Goal: Task Accomplishment & Management: Use online tool/utility

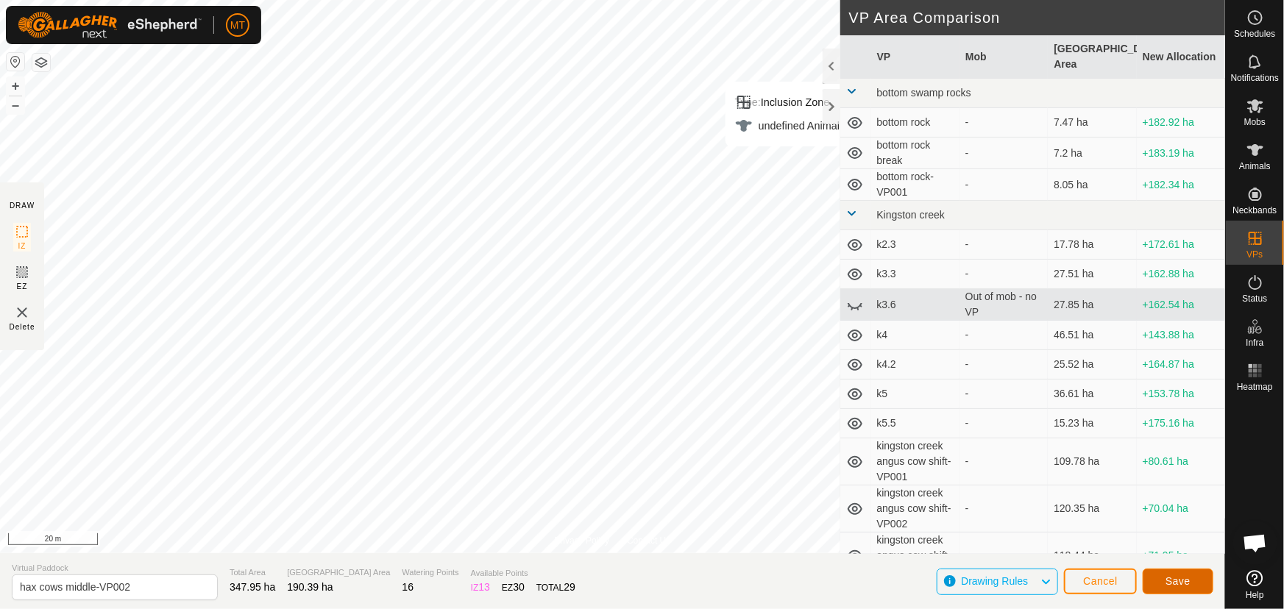
click at [1185, 579] on span "Save" at bounding box center [1178, 581] width 25 height 12
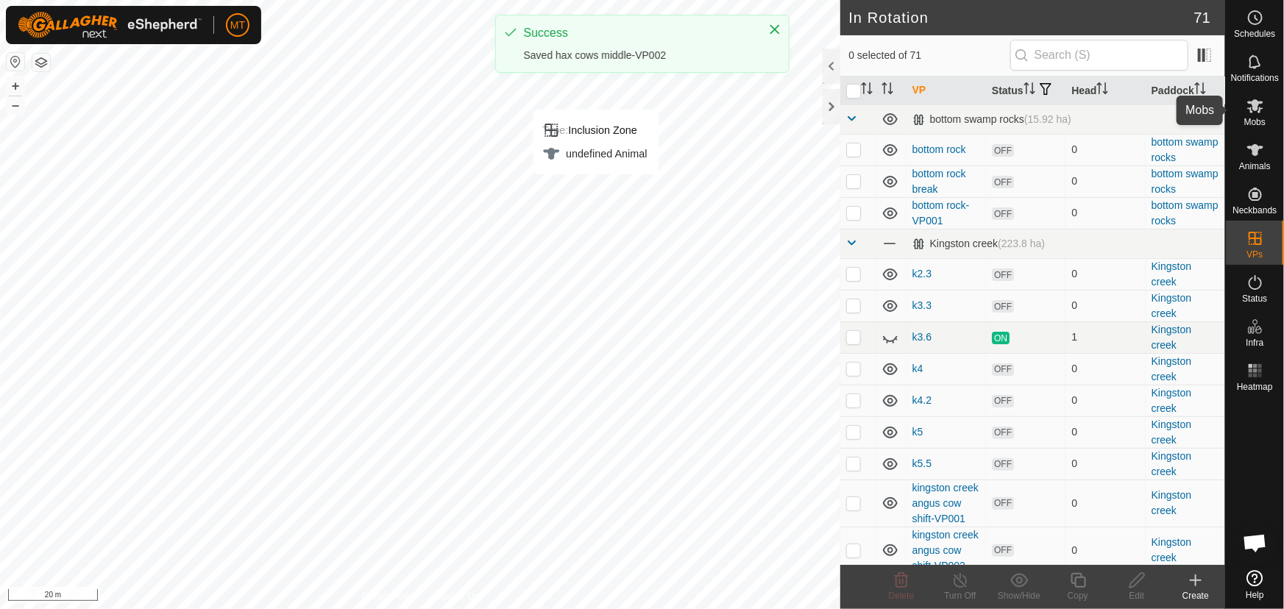
click at [1256, 113] on icon at bounding box center [1256, 106] width 18 height 18
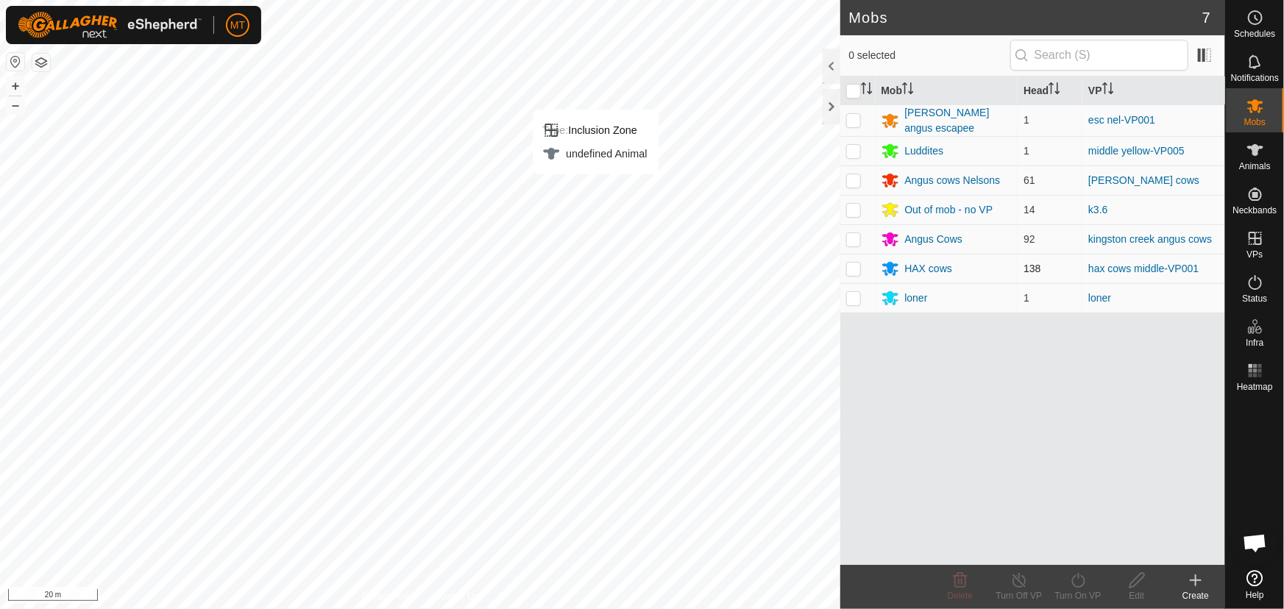
click at [853, 268] on p-checkbox at bounding box center [853, 269] width 15 height 12
checkbox input "true"
click at [1024, 590] on div "Turn Off VP" at bounding box center [1019, 595] width 59 height 13
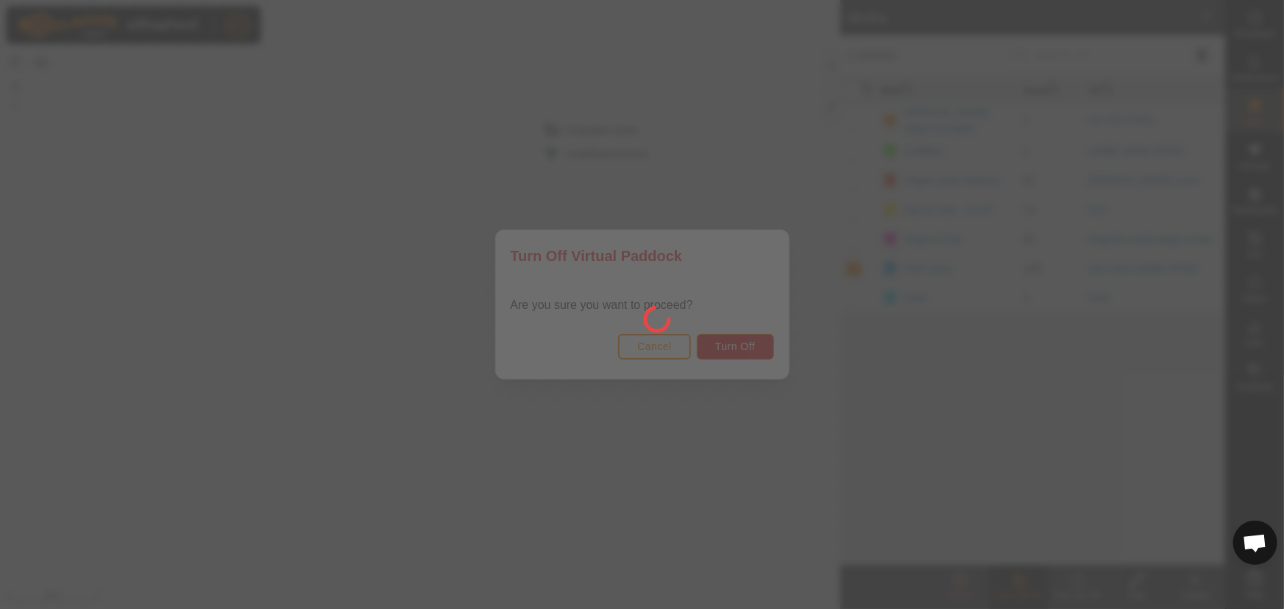
click at [664, 352] on div at bounding box center [642, 304] width 1284 height 609
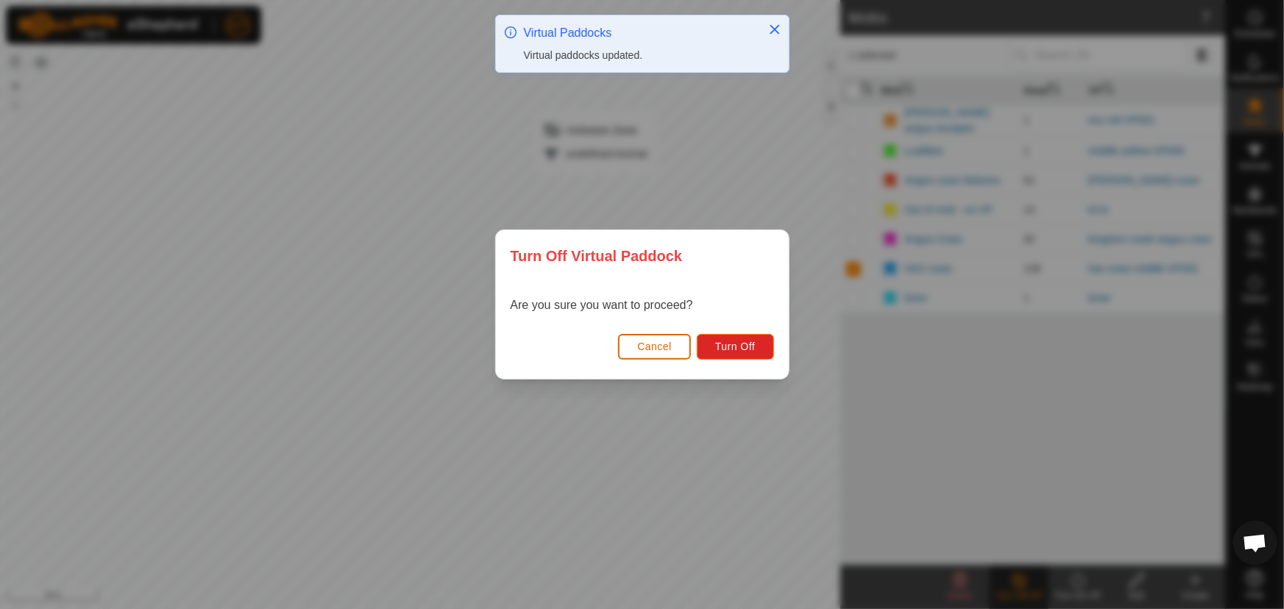
click at [662, 351] on span "Cancel" at bounding box center [654, 347] width 35 height 12
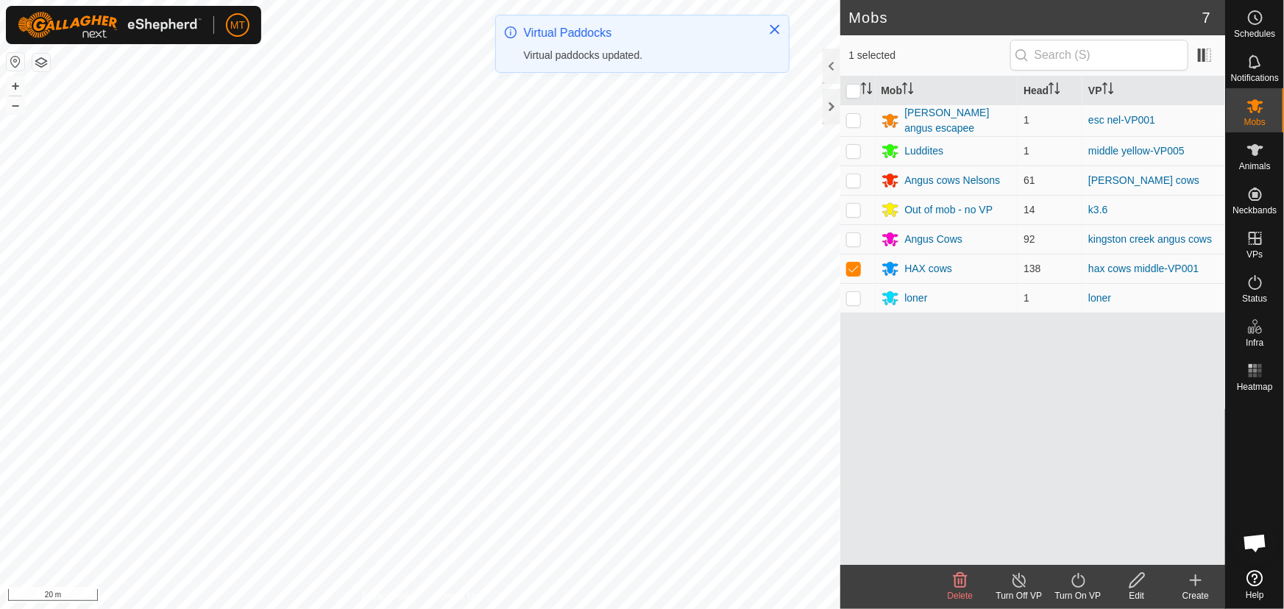
click at [1066, 584] on turn-on-svg-icon at bounding box center [1078, 581] width 59 height 18
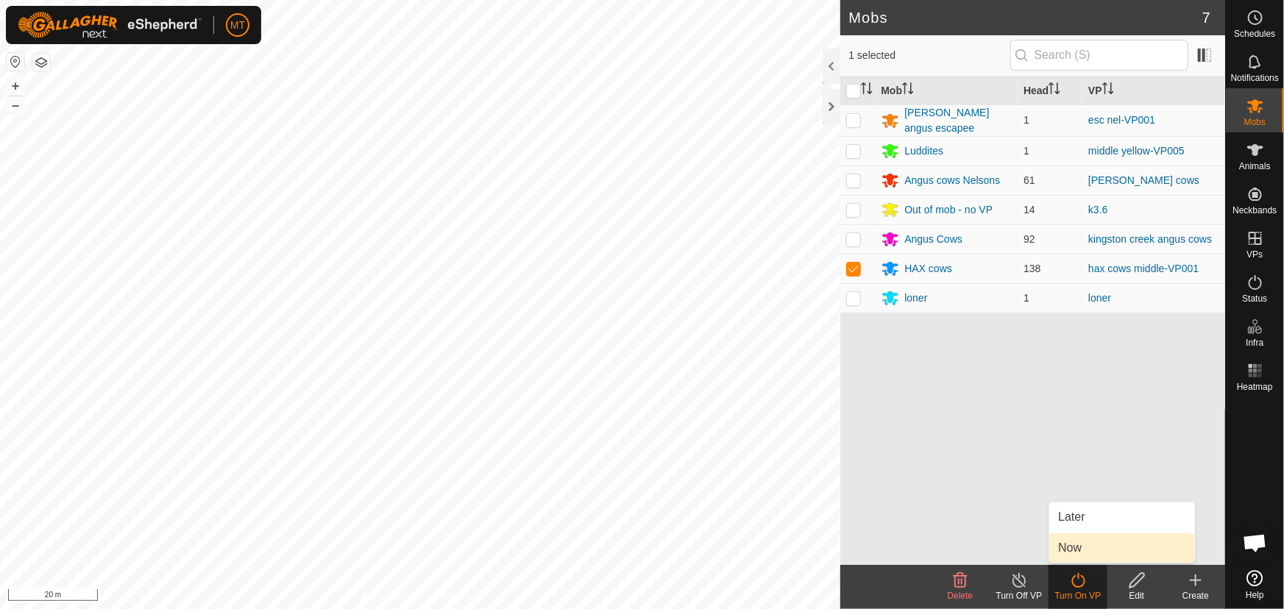
click at [1066, 553] on link "Now" at bounding box center [1122, 547] width 146 height 29
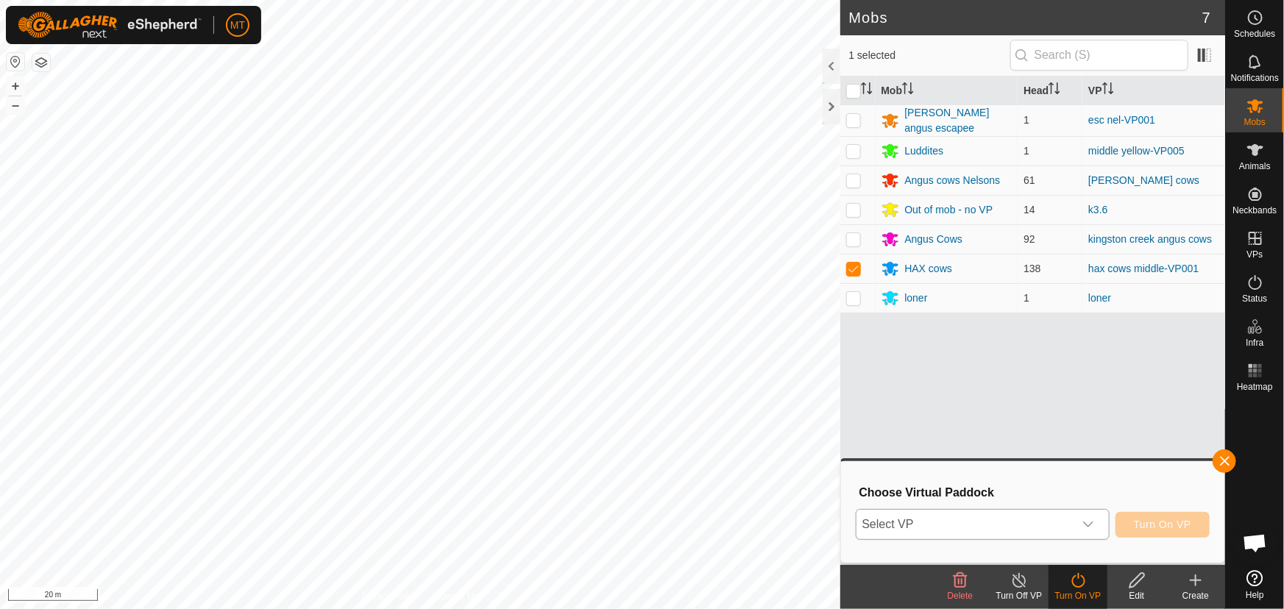
click at [967, 523] on span "Select VP" at bounding box center [965, 524] width 217 height 29
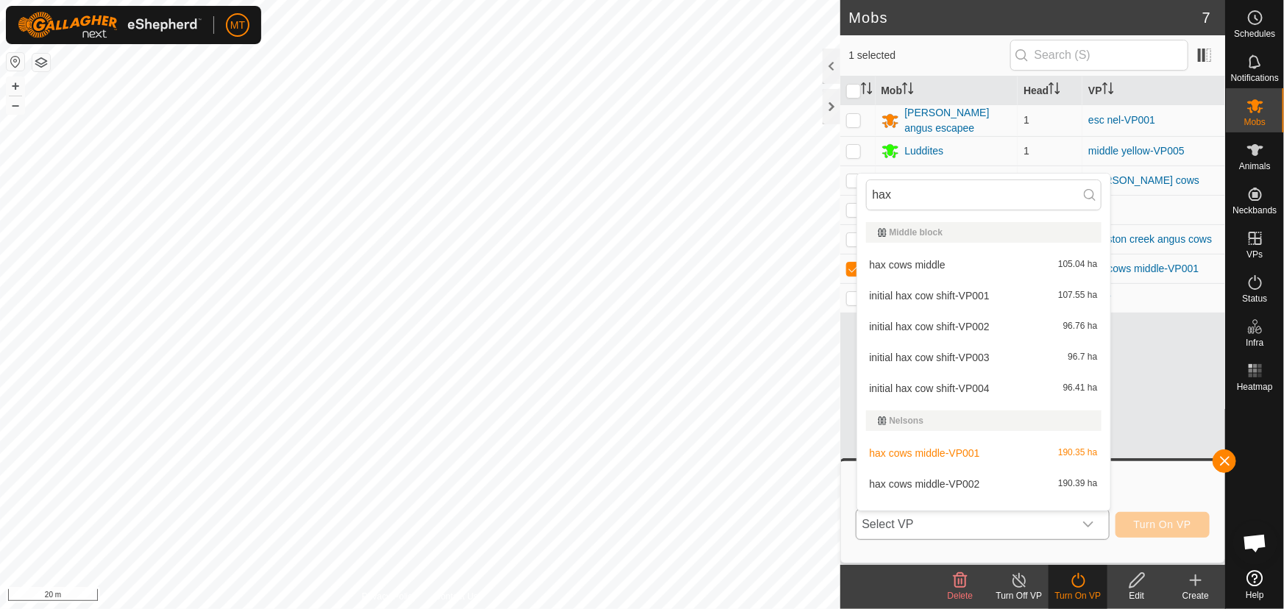
scroll to position [18, 0]
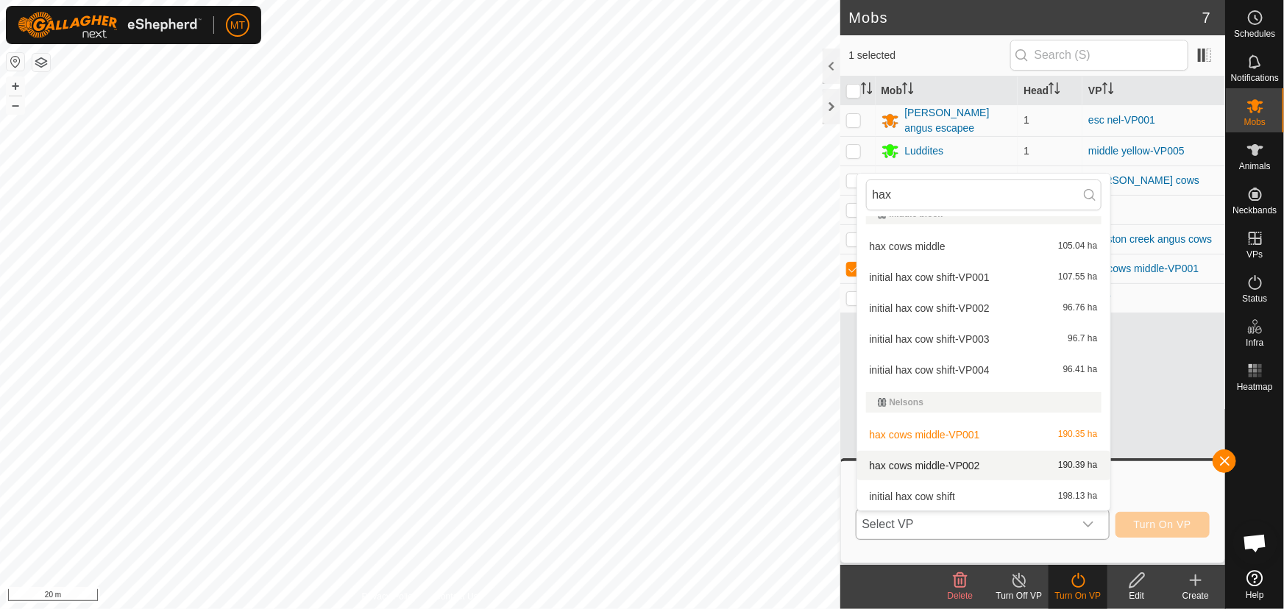
type input "hax"
click at [964, 467] on li "hax cows middle-VP002 190.39 ha" at bounding box center [983, 465] width 253 height 29
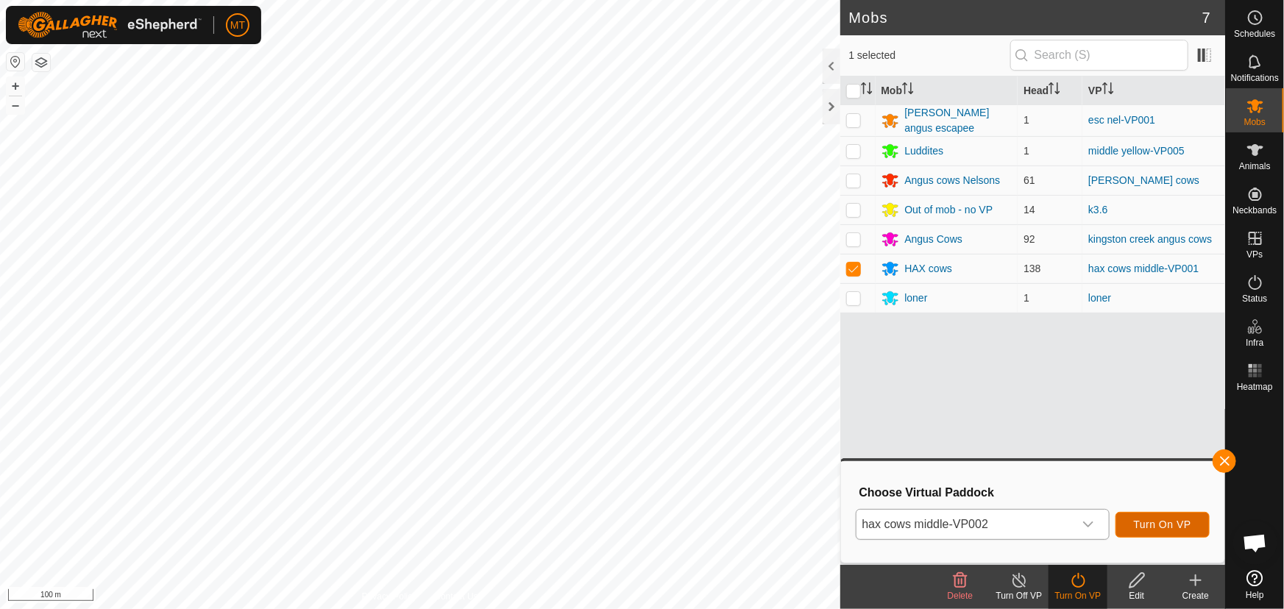
click at [1152, 520] on span "Turn On VP" at bounding box center [1162, 525] width 57 height 12
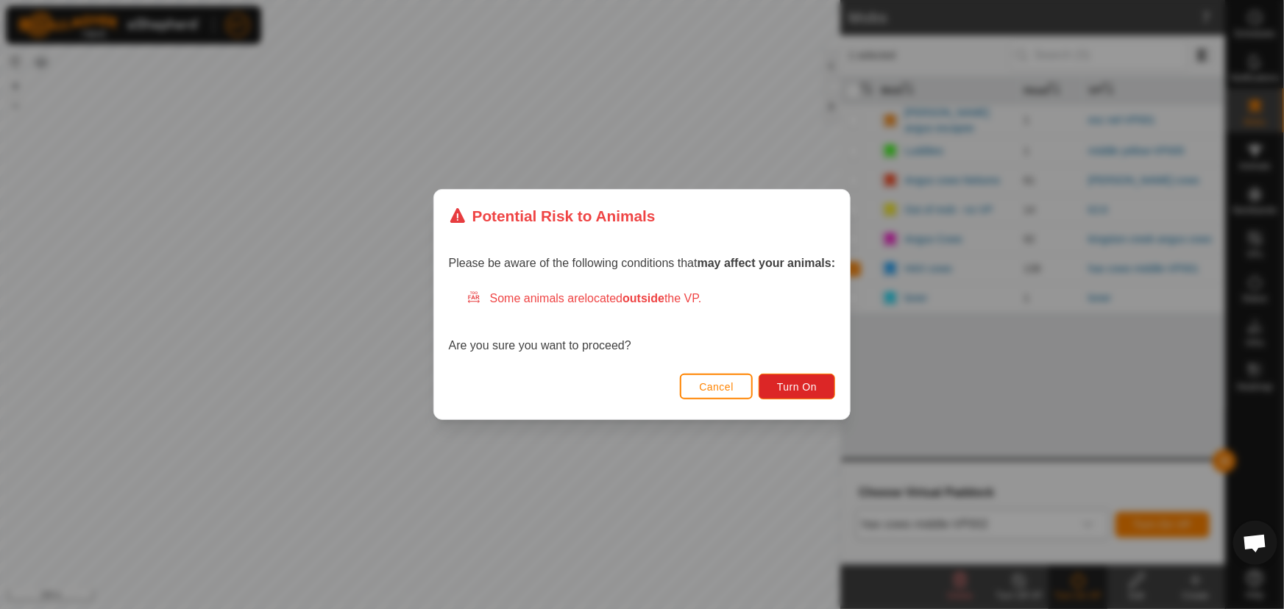
click at [742, 363] on div "Please be aware of the following conditions that may affect your animals: Some …" at bounding box center [642, 306] width 416 height 127
click at [800, 372] on div "Cancel Turn On" at bounding box center [642, 394] width 416 height 50
click at [799, 382] on span "Turn On" at bounding box center [797, 387] width 40 height 12
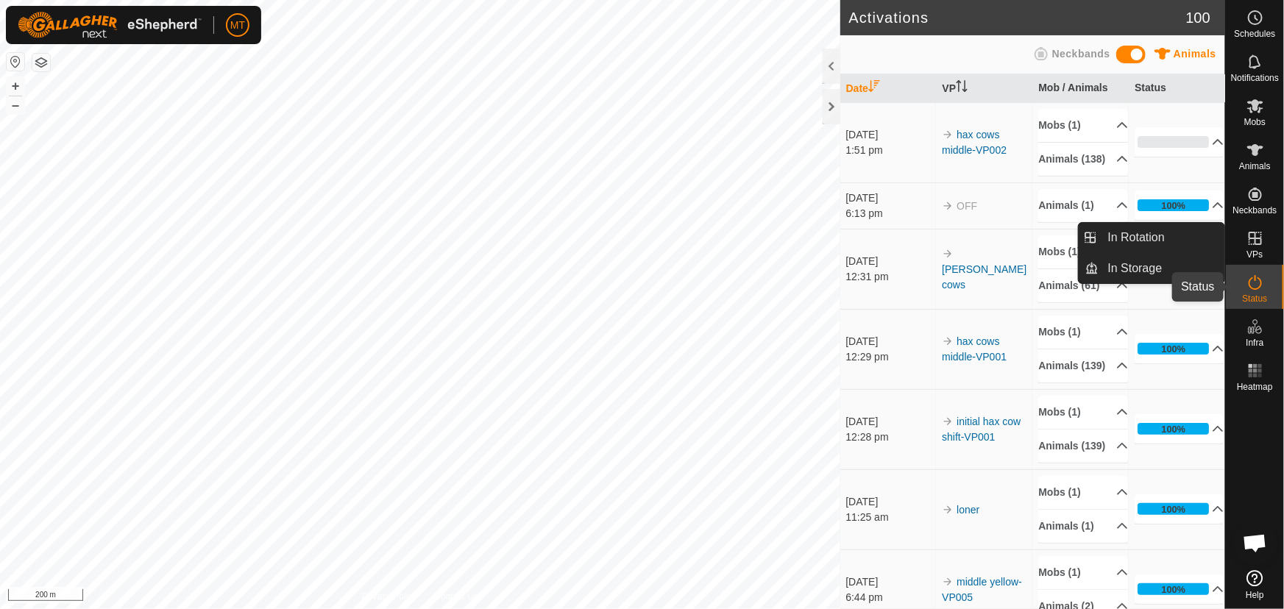
click at [1256, 284] on icon at bounding box center [1256, 283] width 18 height 18
click at [1256, 247] on es-virtualpaddocks-svg-icon at bounding box center [1255, 239] width 26 height 24
click at [1132, 235] on link "In Rotation" at bounding box center [1162, 237] width 126 height 29
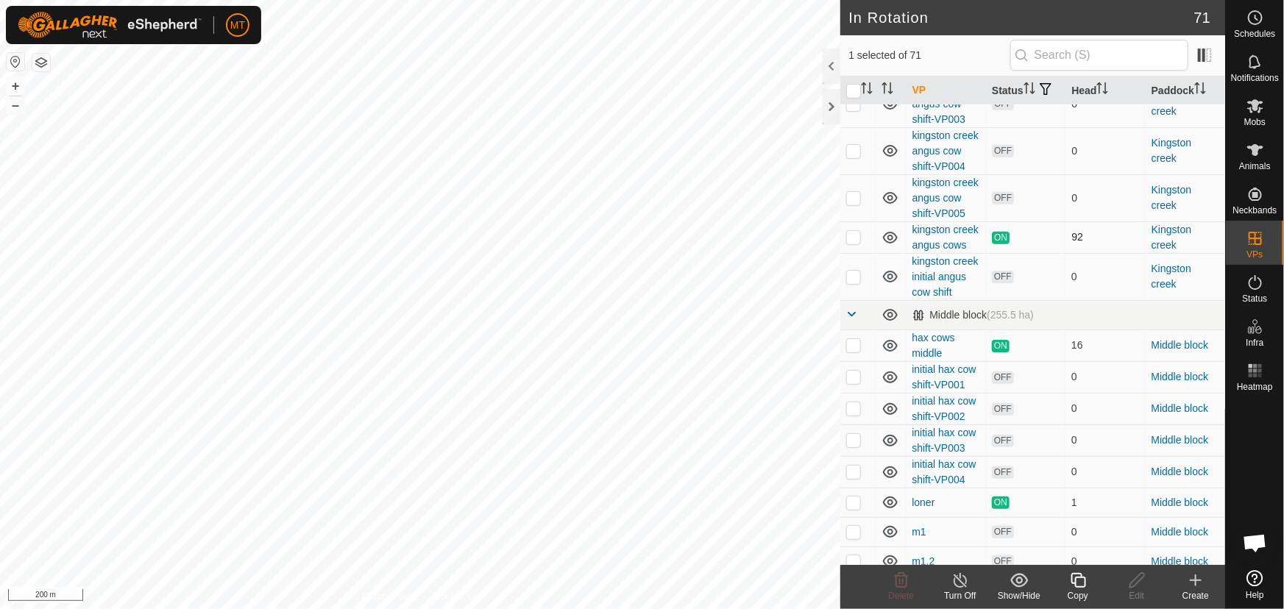
scroll to position [535, 0]
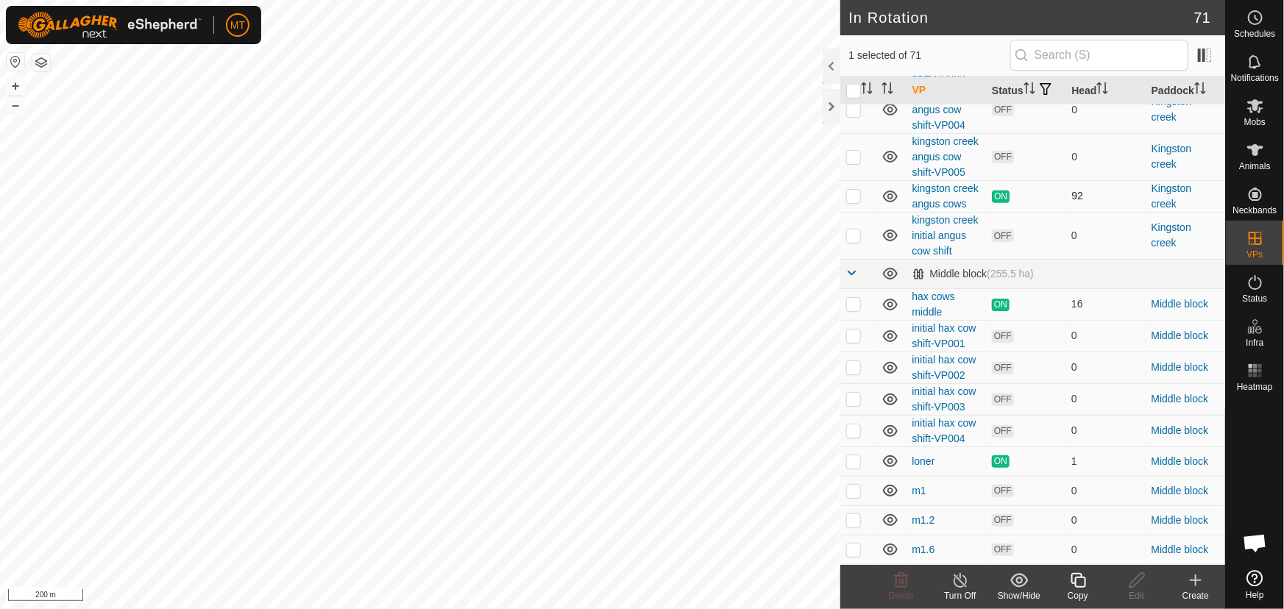
click at [851, 202] on p-checkbox at bounding box center [853, 196] width 15 height 12
checkbox input "true"
click at [857, 99] on input "checkbox" at bounding box center [853, 91] width 15 height 15
checkbox input "true"
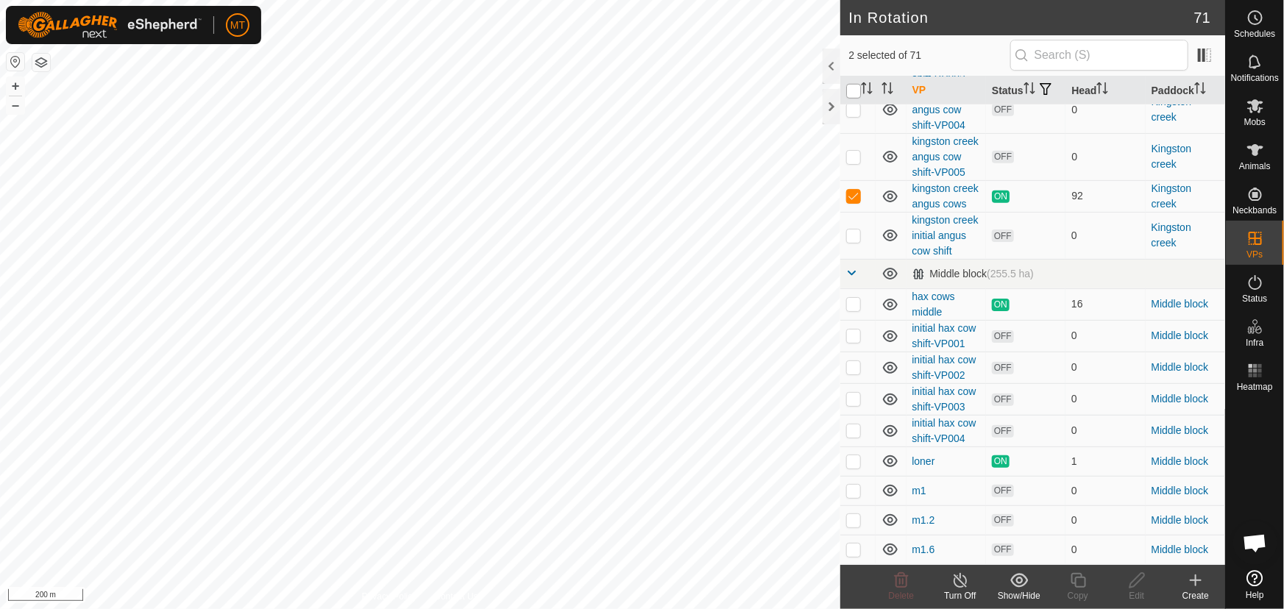
checkbox input "true"
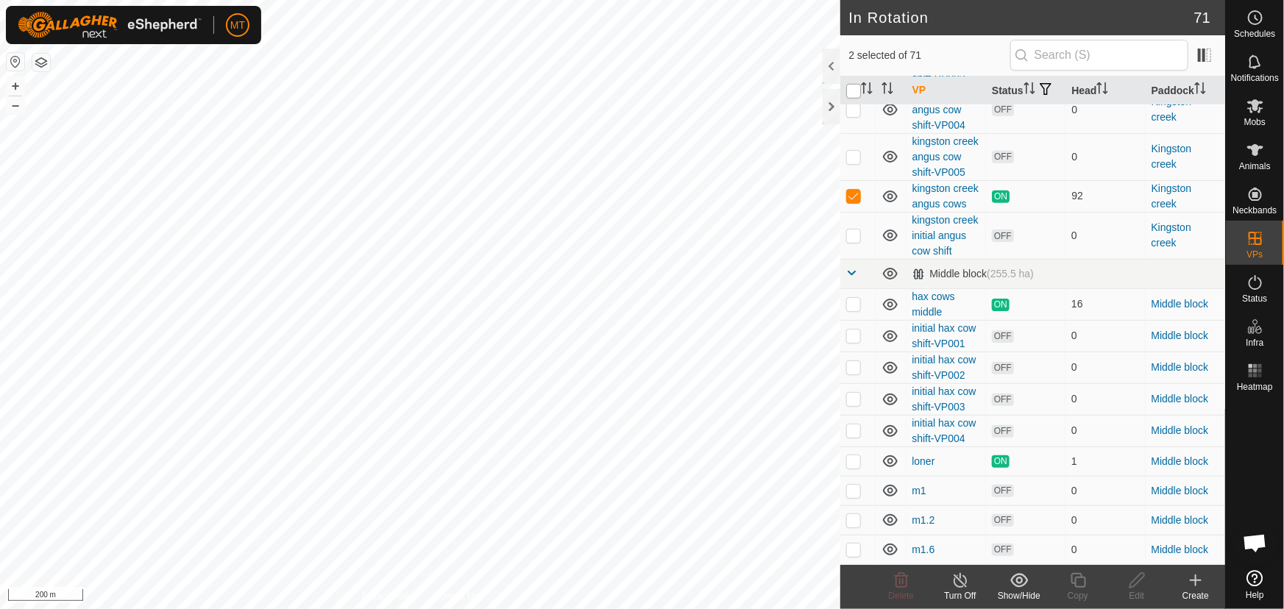
checkbox input "true"
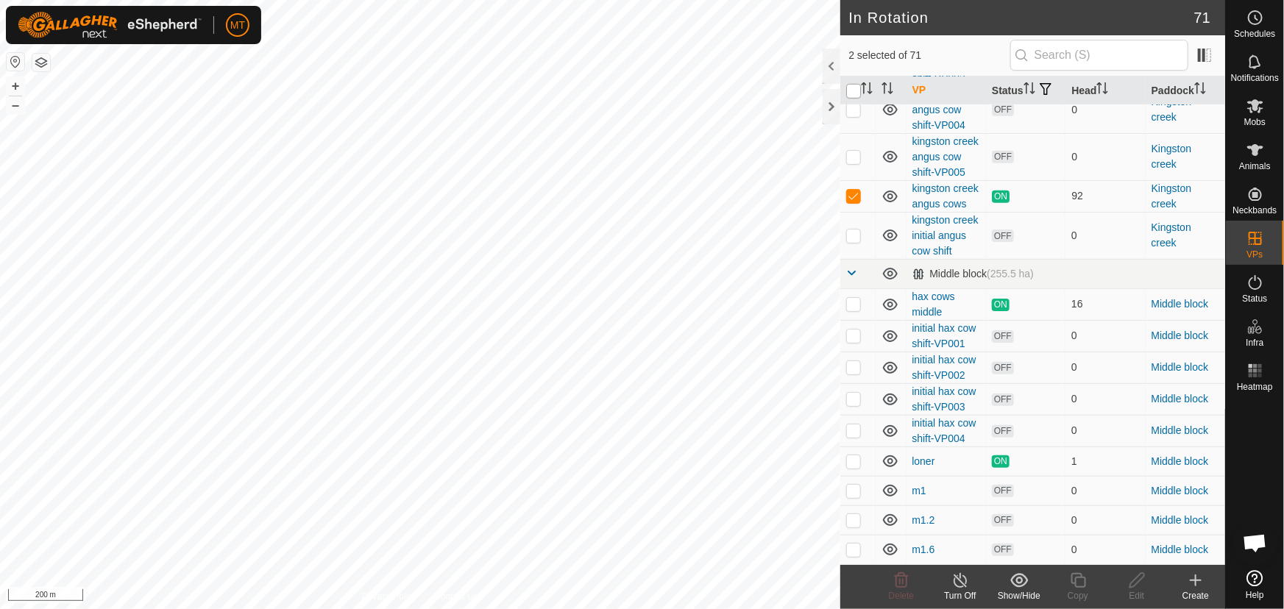
checkbox input "true"
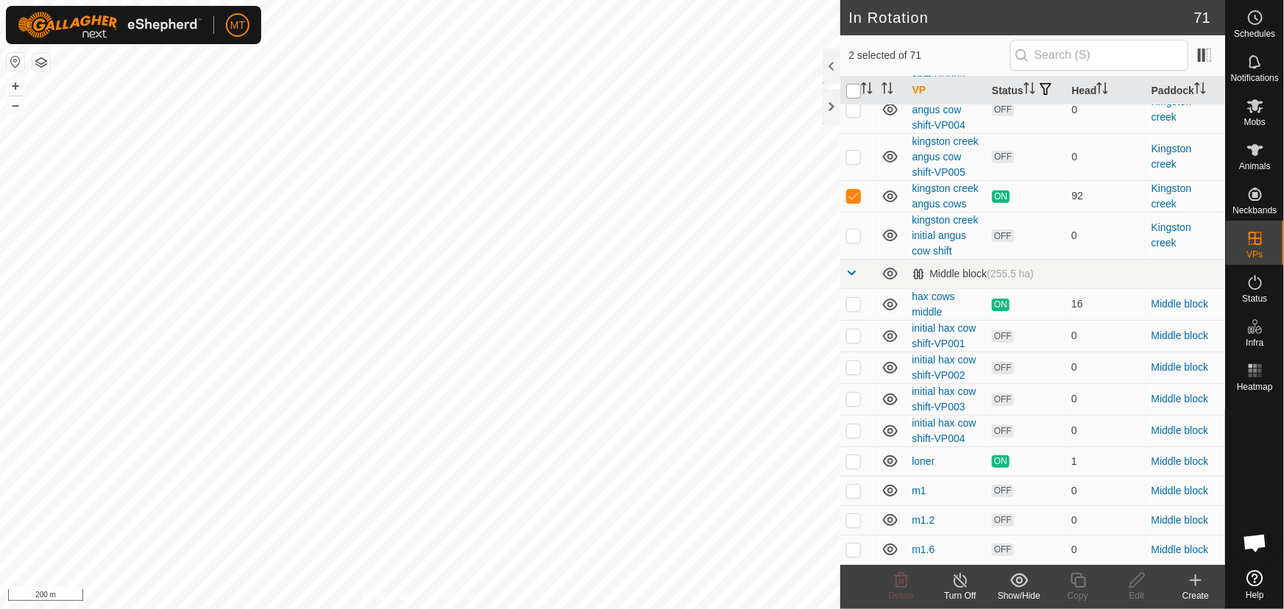
checkbox input "true"
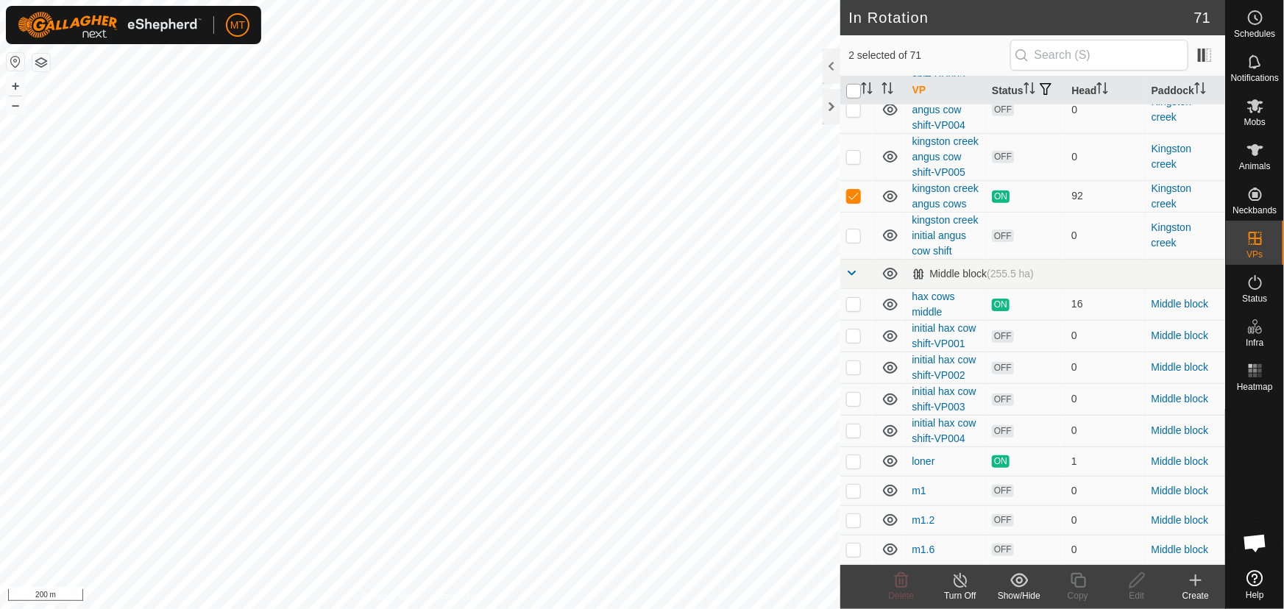
checkbox input "true"
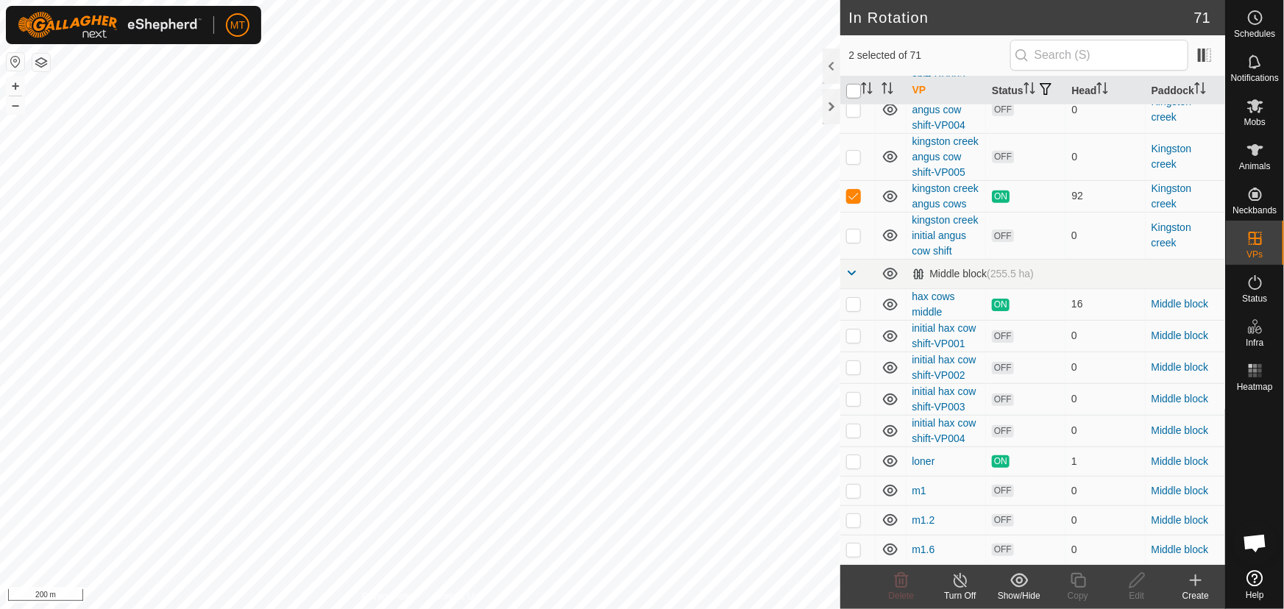
checkbox input "true"
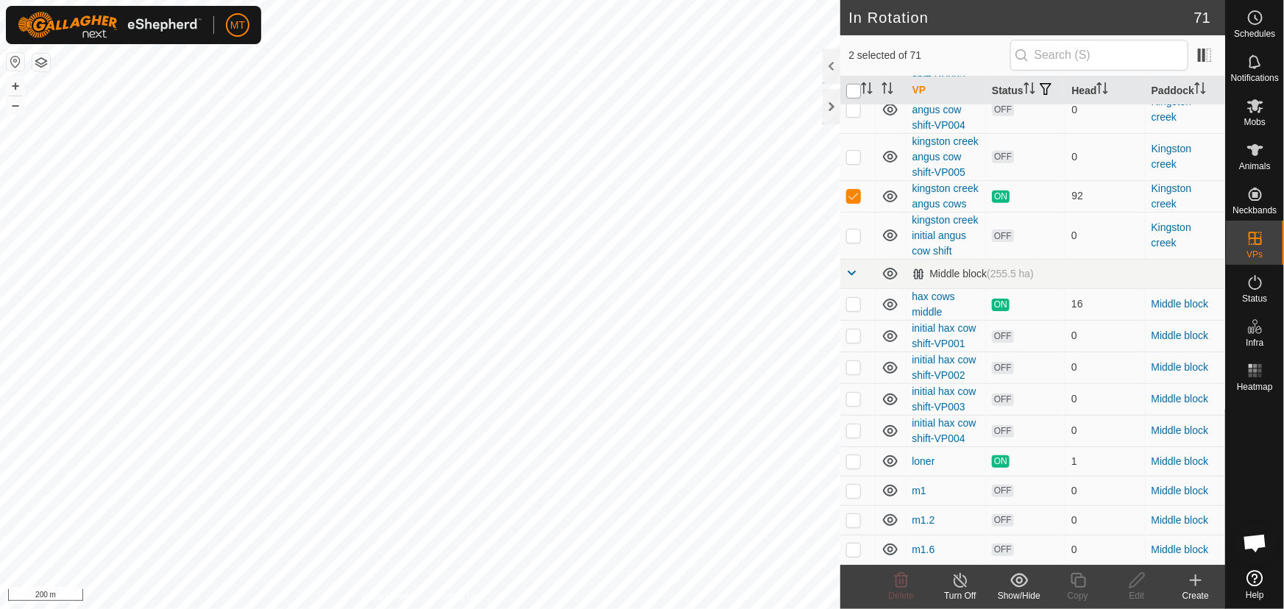
checkbox input "true"
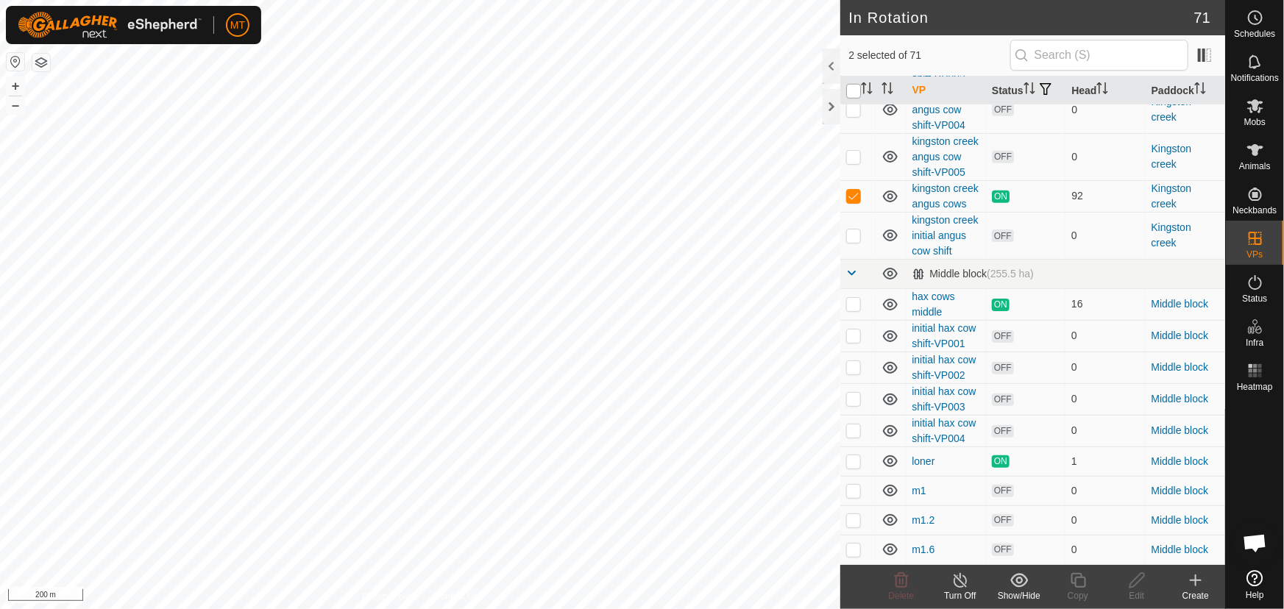
checkbox input "true"
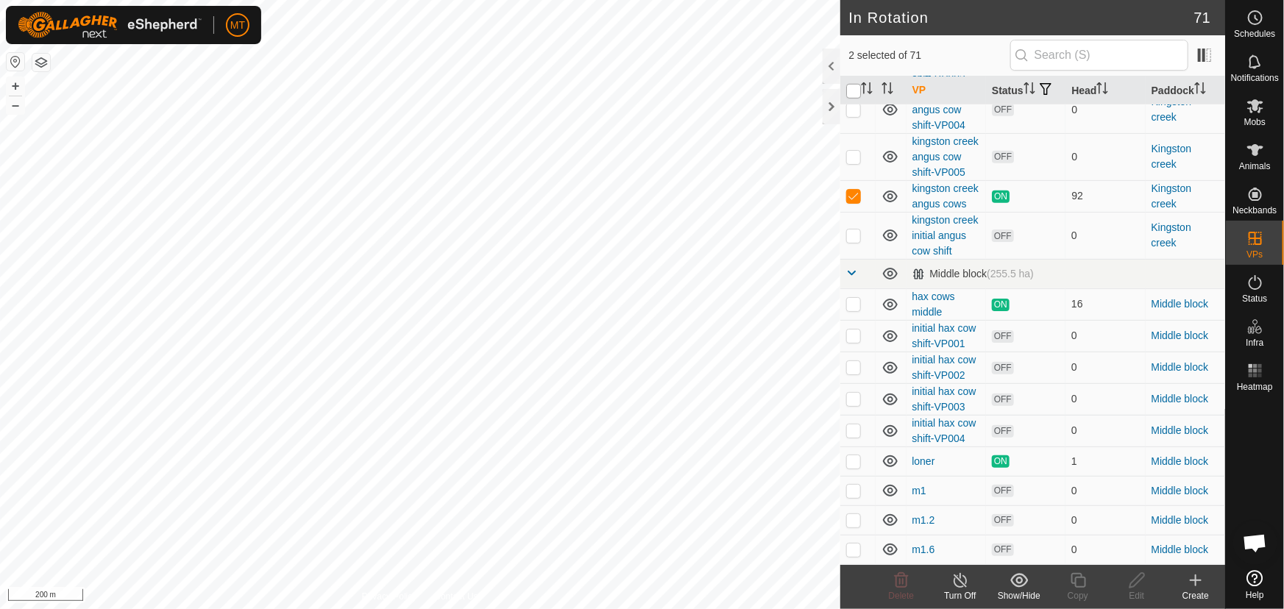
checkbox input "true"
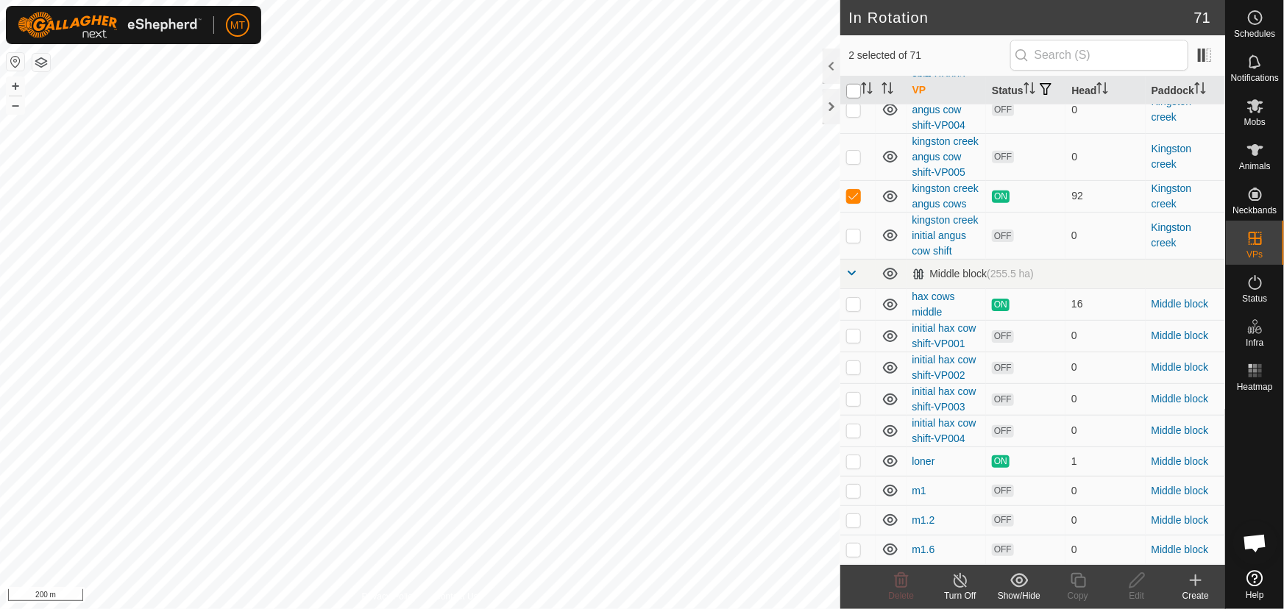
checkbox input "true"
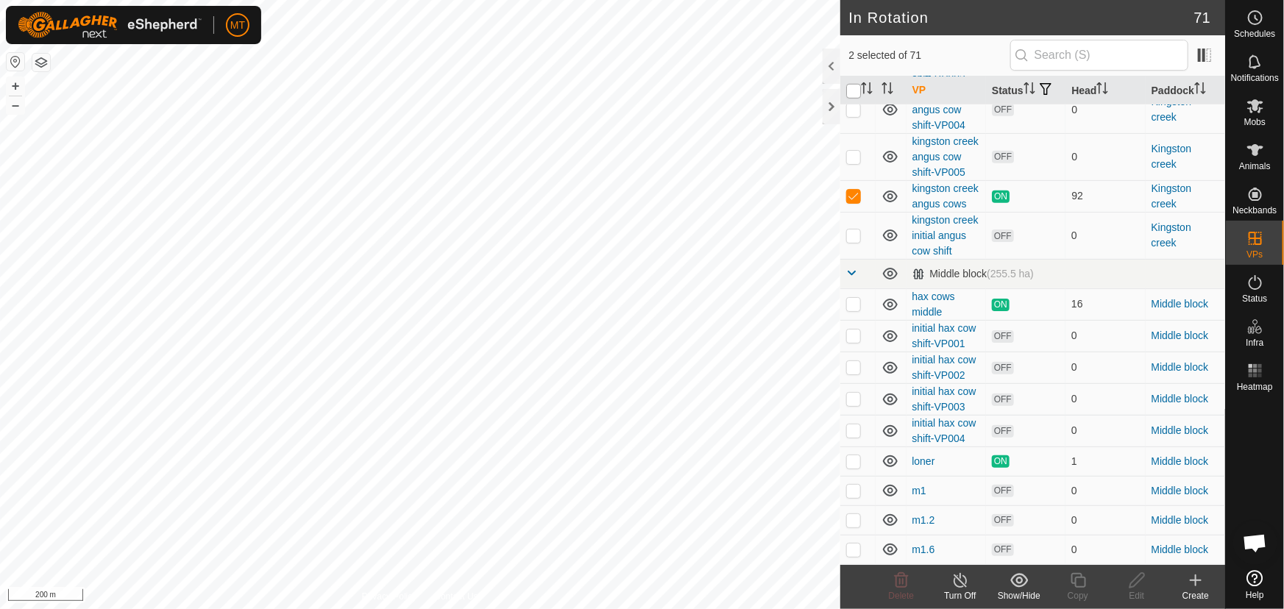
checkbox input "true"
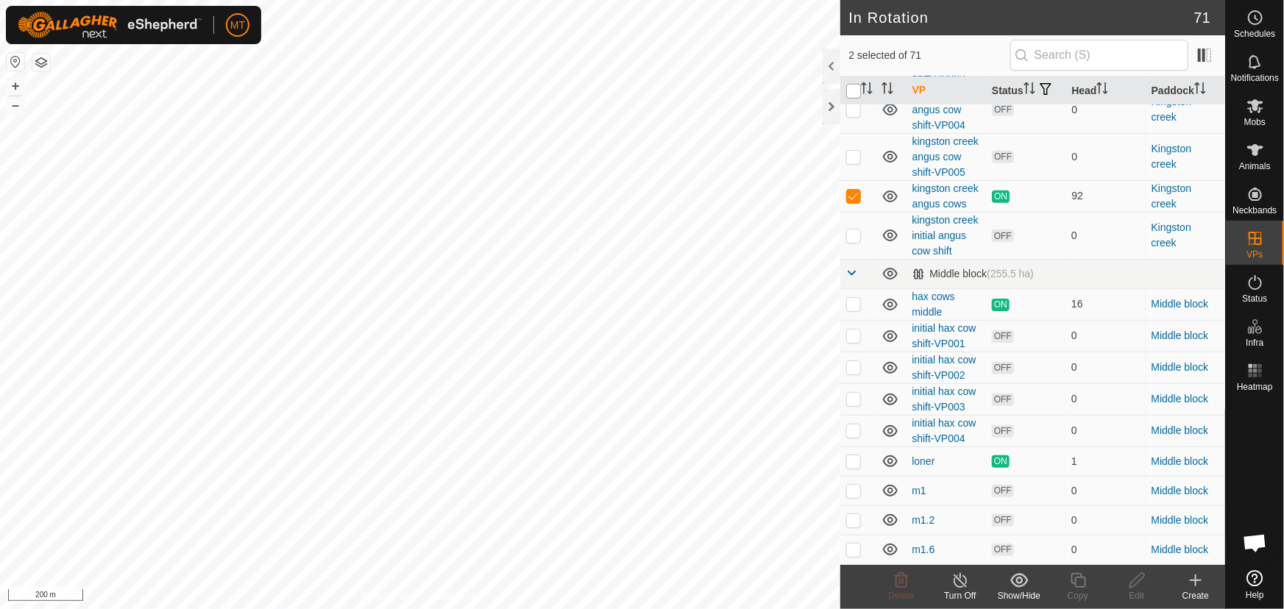
checkbox input "true"
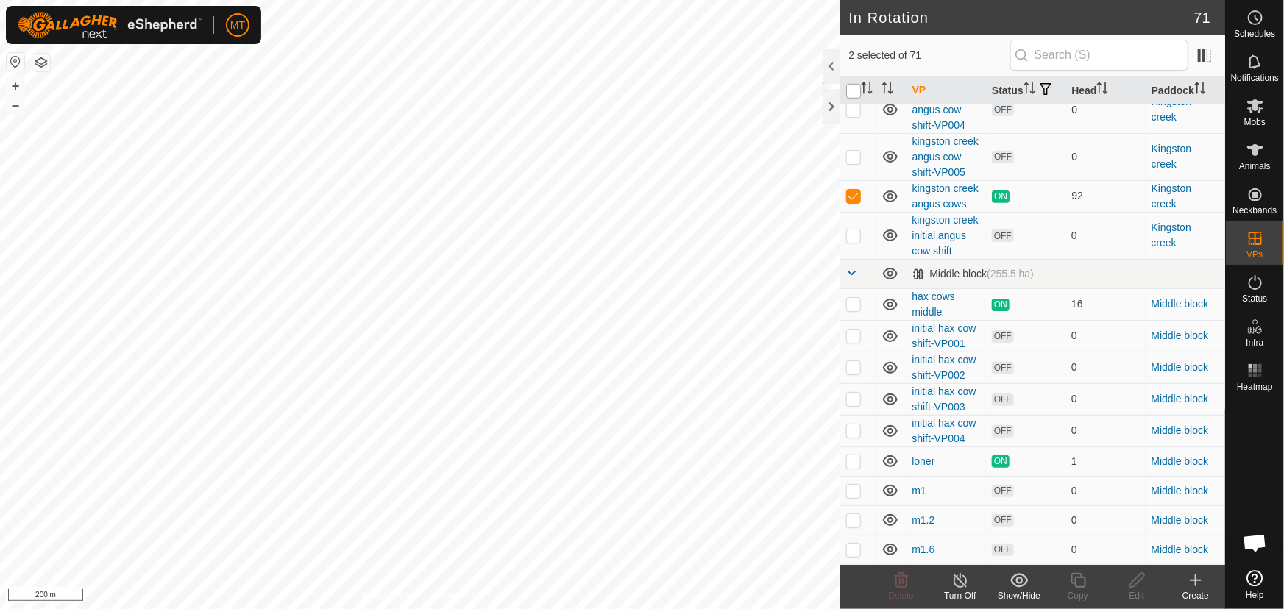
checkbox input "true"
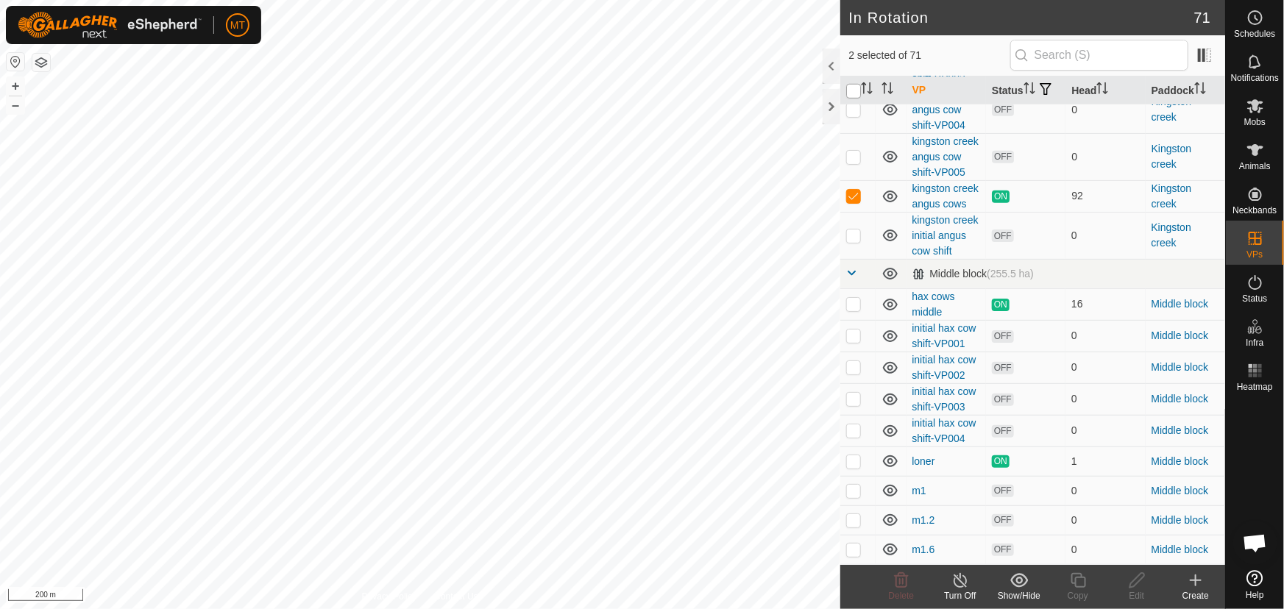
checkbox input "true"
click at [857, 99] on input "checkbox" at bounding box center [853, 91] width 15 height 15
checkbox input "false"
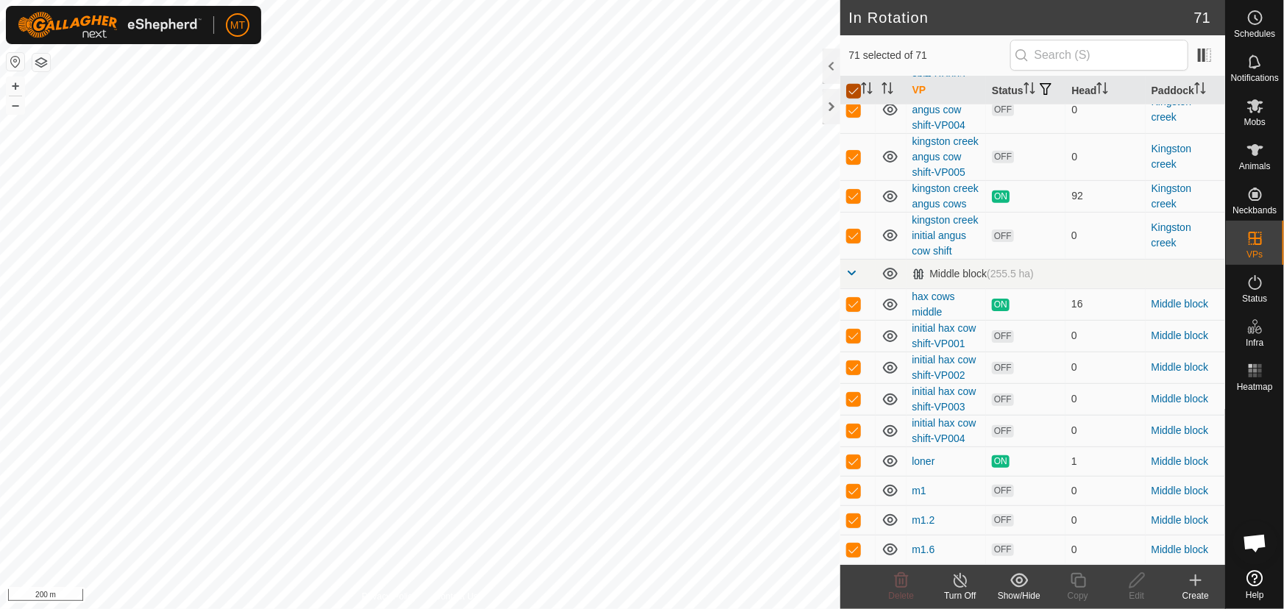
checkbox input "false"
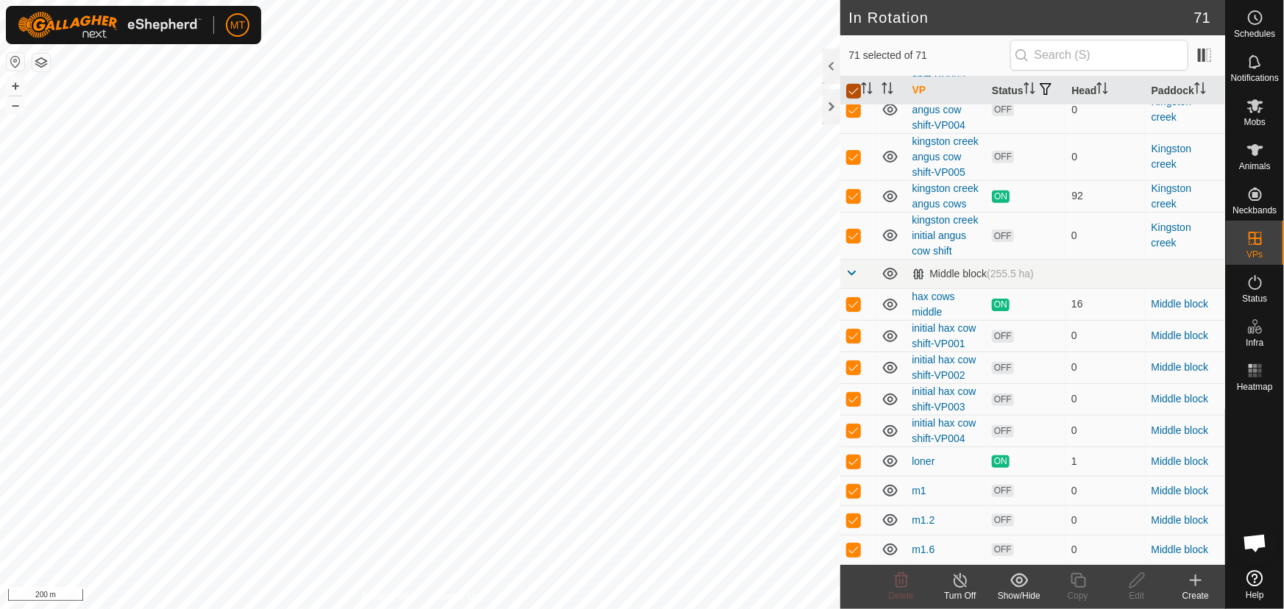
checkbox input "false"
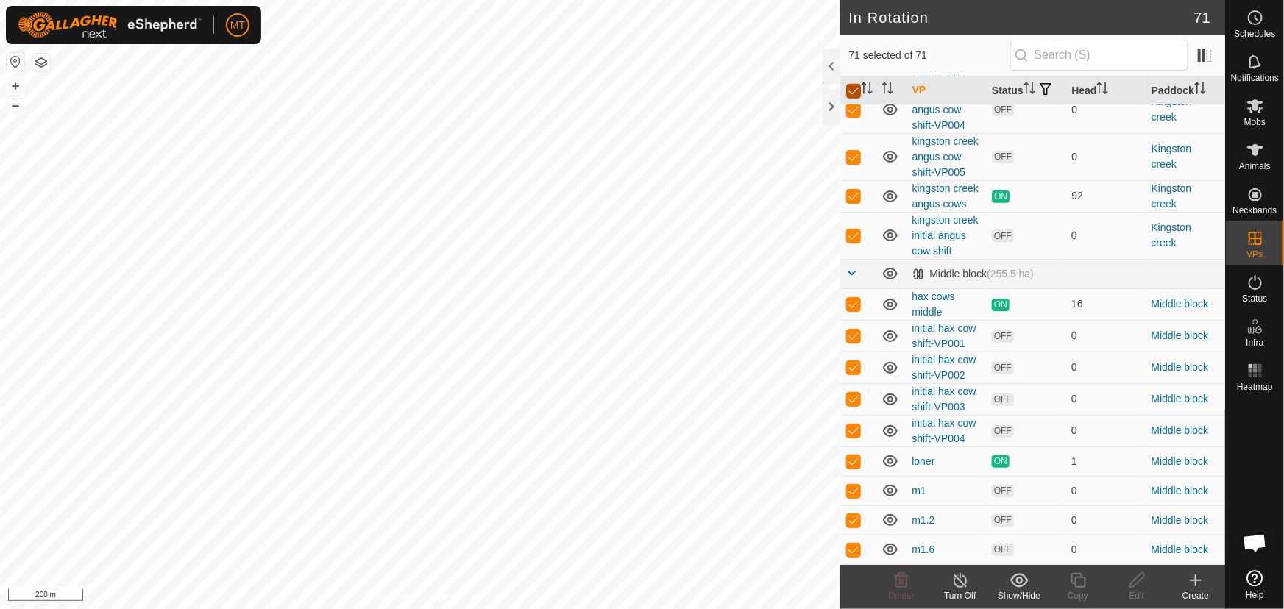
checkbox input "false"
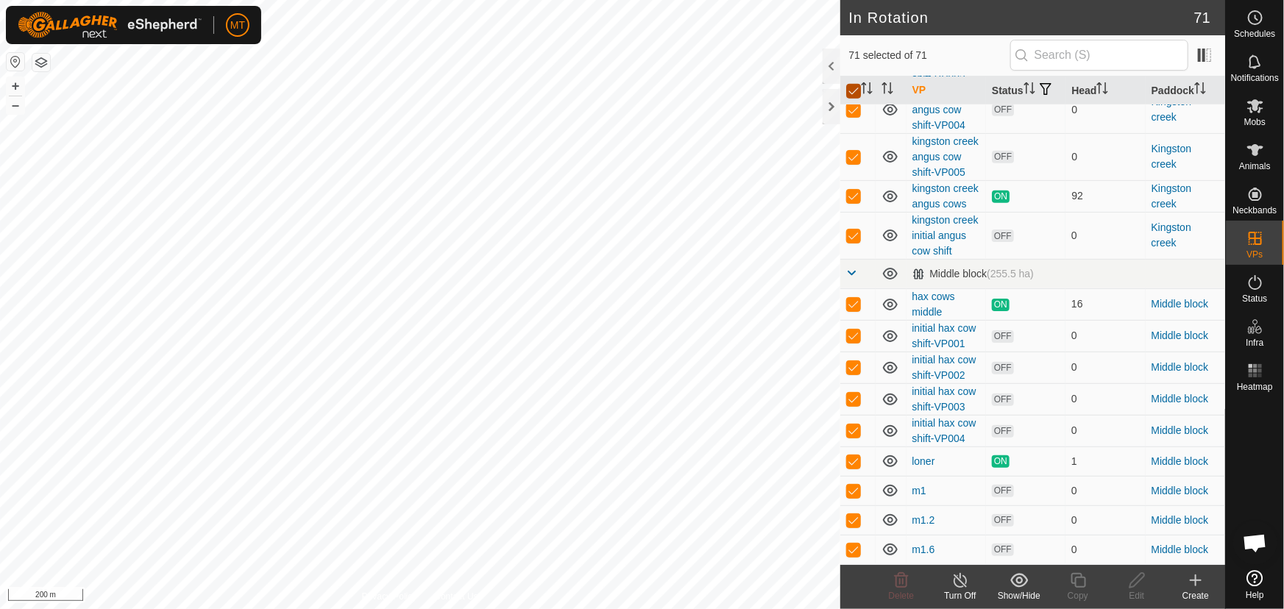
checkbox input "false"
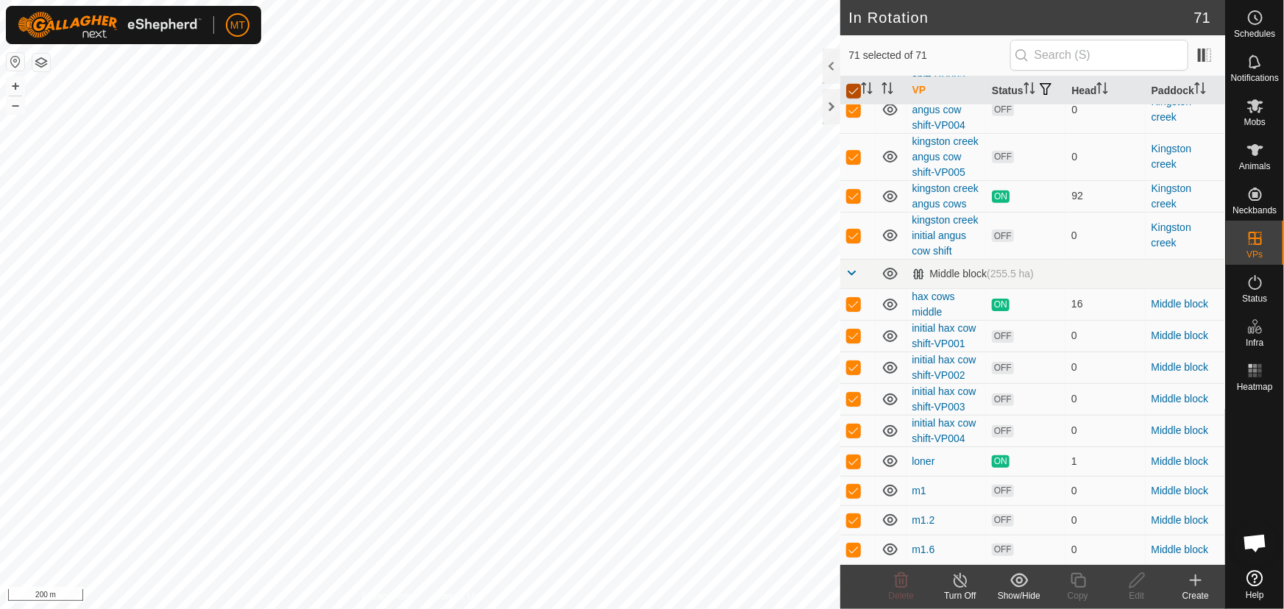
checkbox input "false"
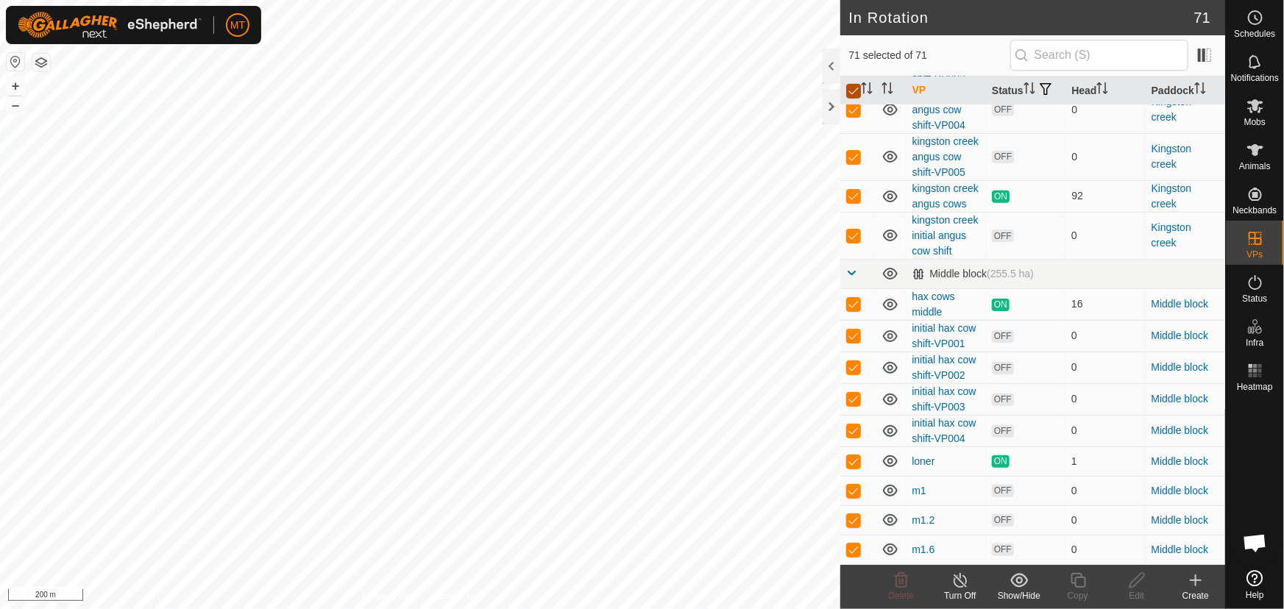
checkbox input "false"
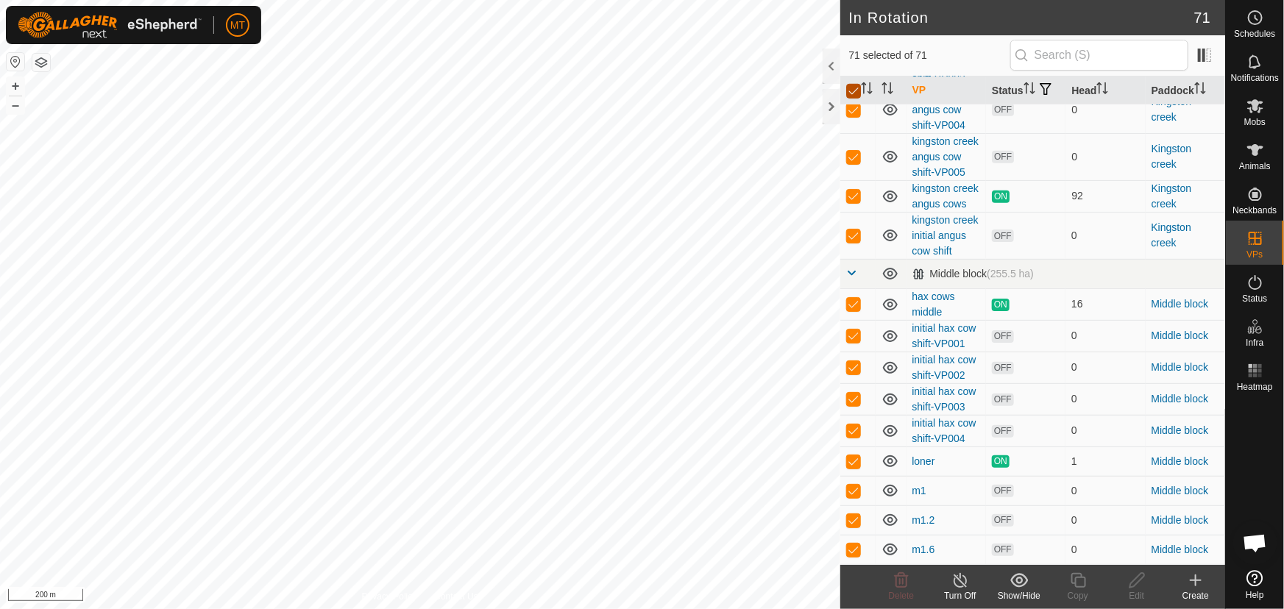
checkbox input "false"
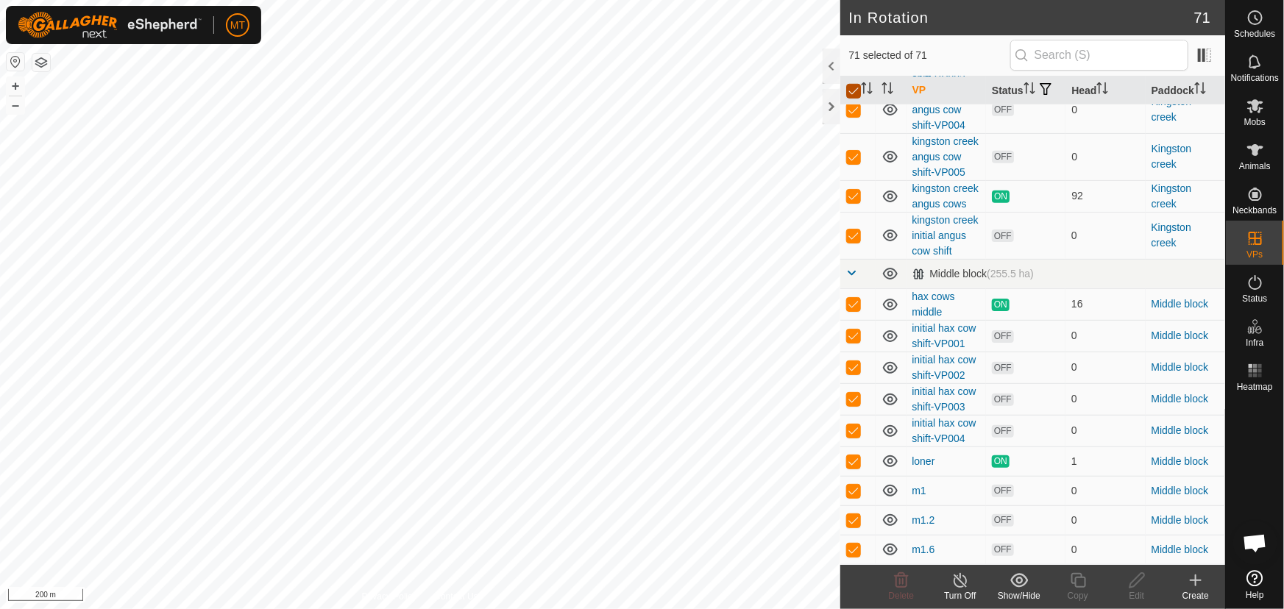
checkbox input "false"
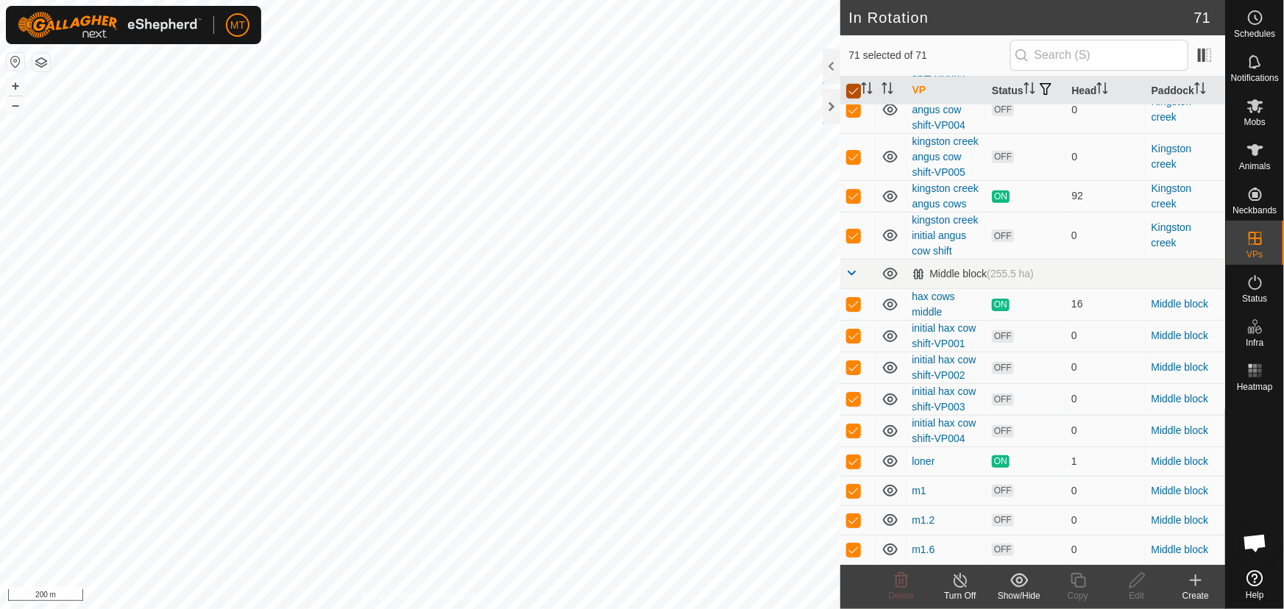
checkbox input "false"
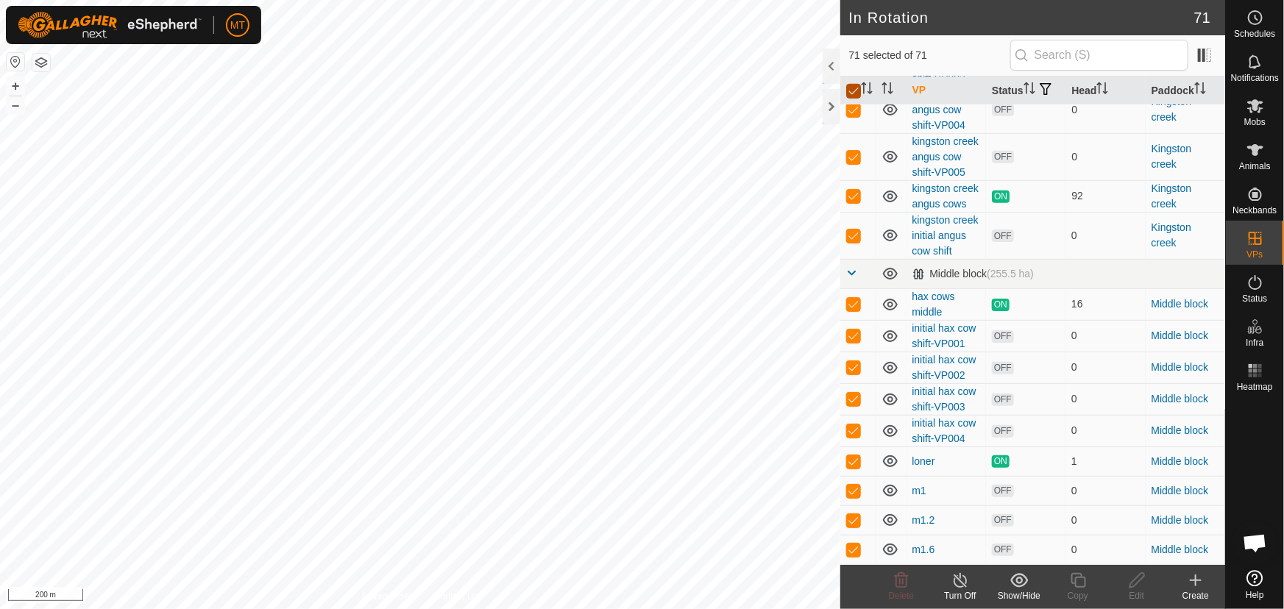
checkbox input "false"
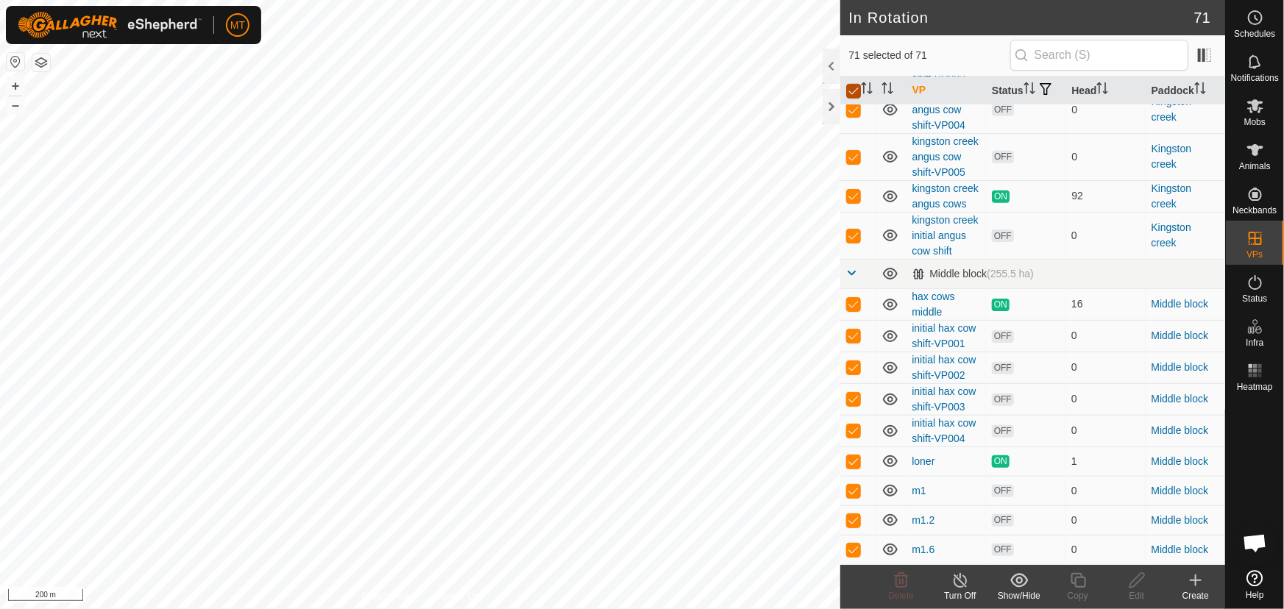
checkbox input "false"
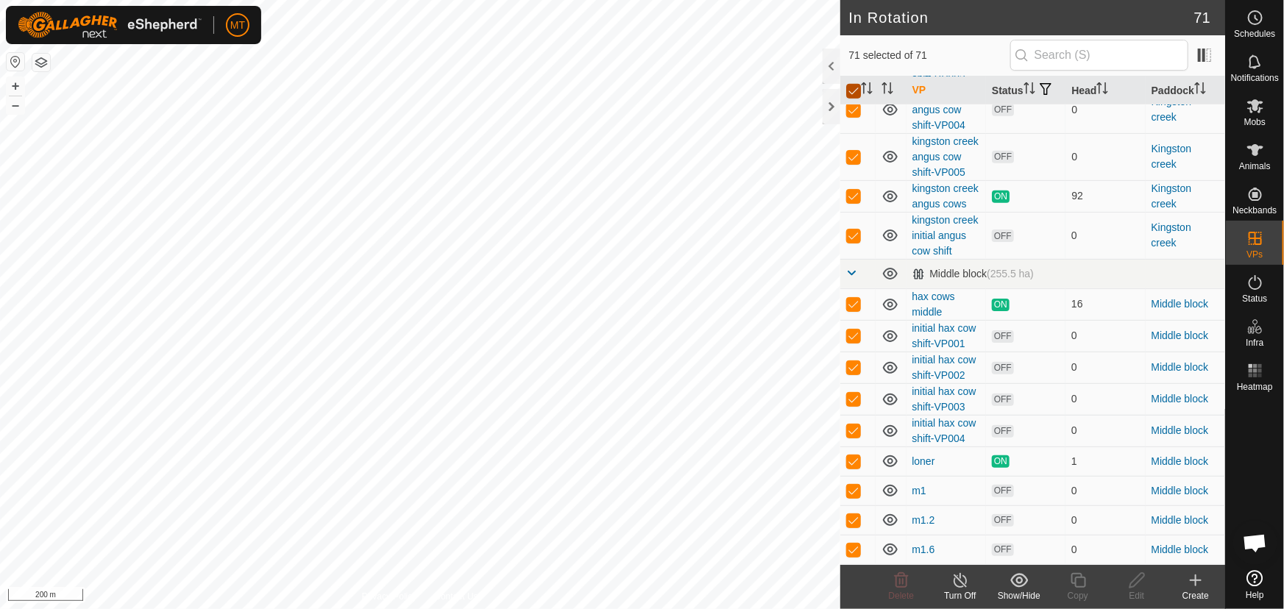
checkbox input "false"
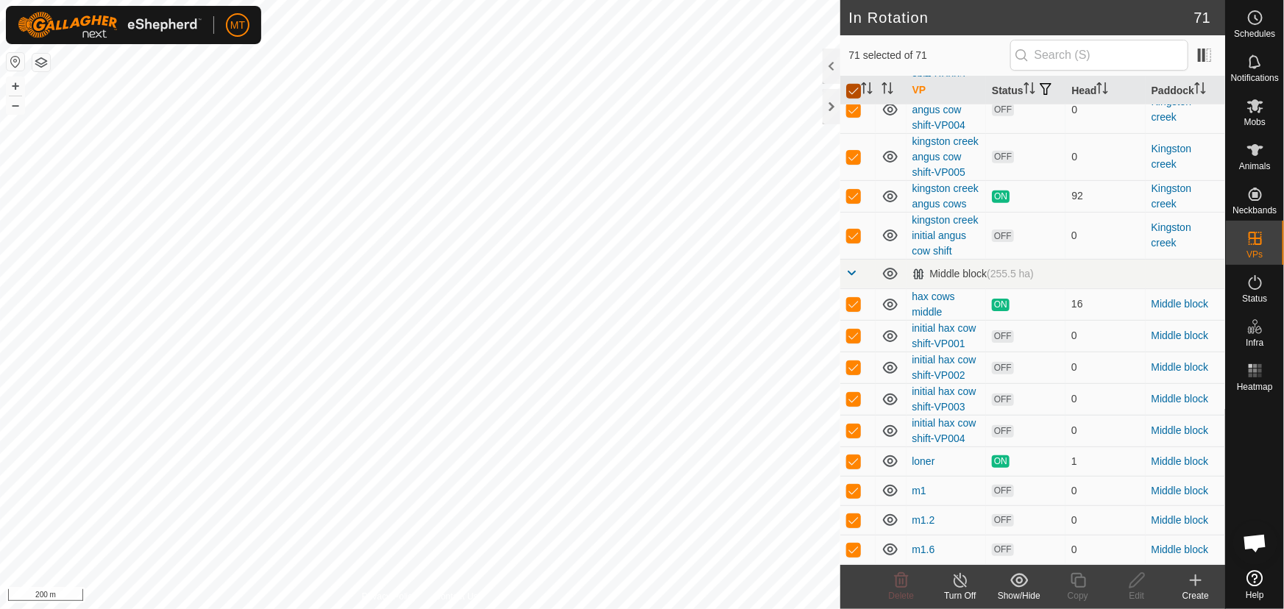
checkbox input "false"
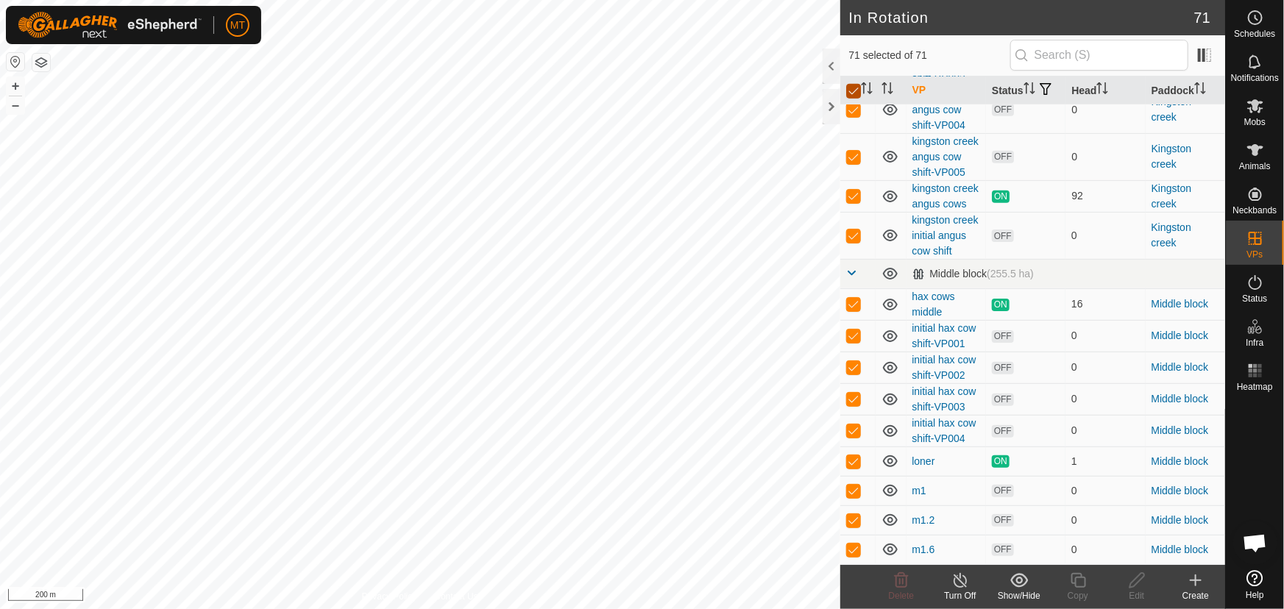
checkbox input "false"
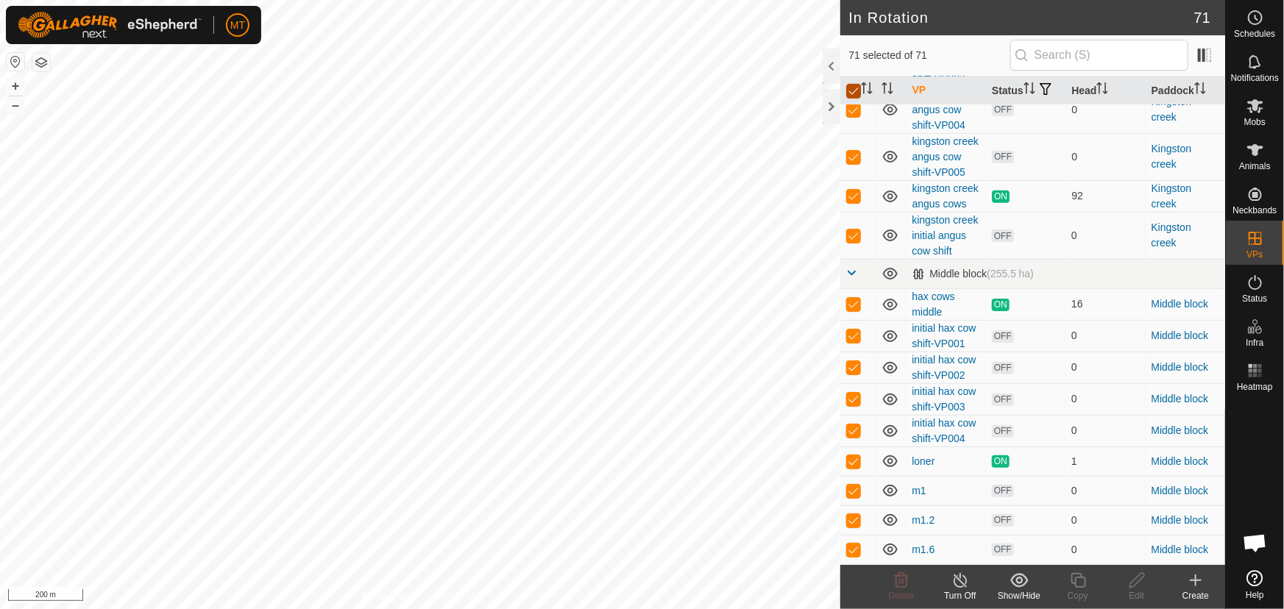
checkbox input "false"
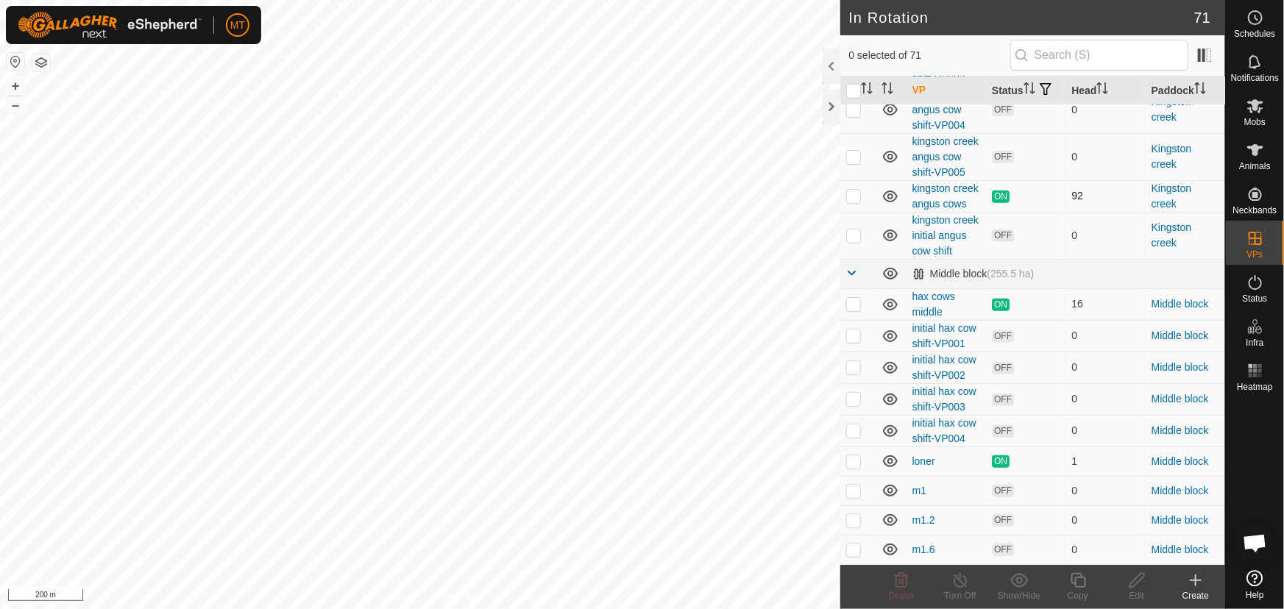
click at [853, 202] on p-checkbox at bounding box center [853, 196] width 15 height 12
checkbox input "true"
click at [1071, 581] on icon at bounding box center [1078, 581] width 18 height 18
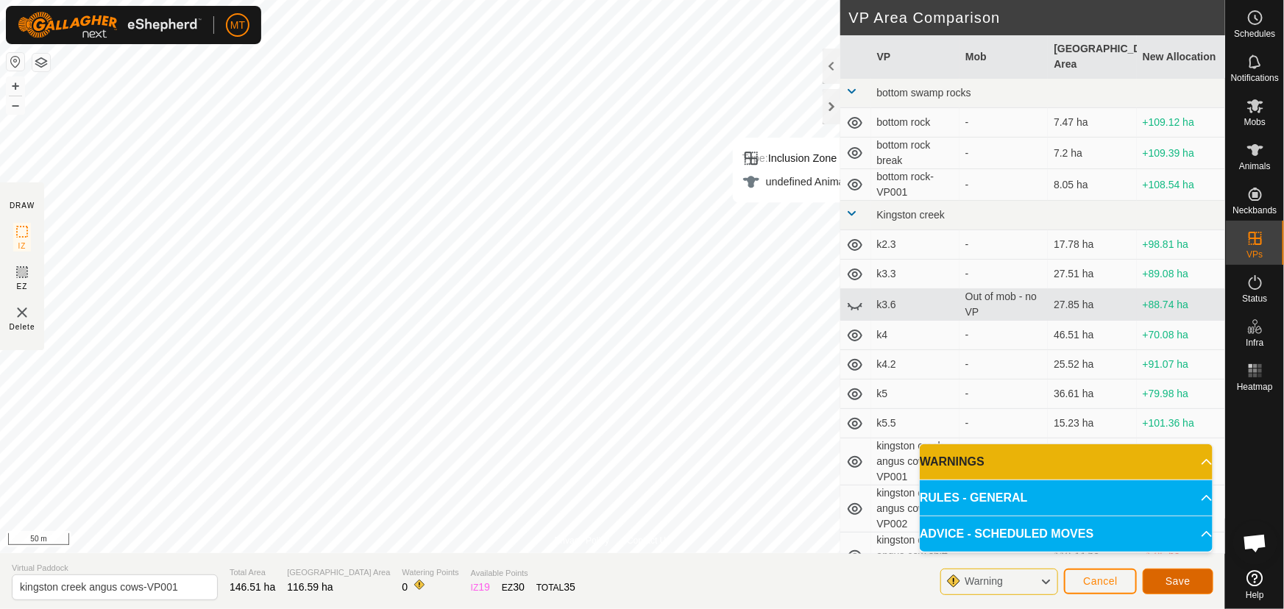
click at [1184, 576] on span "Save" at bounding box center [1178, 581] width 25 height 12
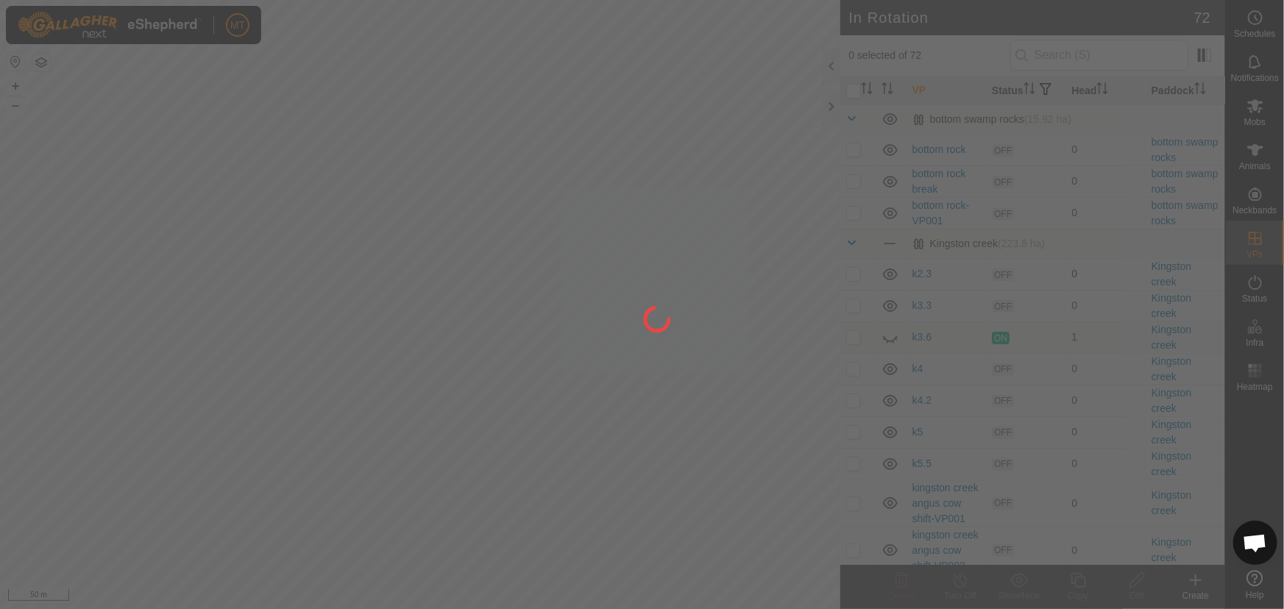
click at [855, 289] on div at bounding box center [642, 304] width 1284 height 609
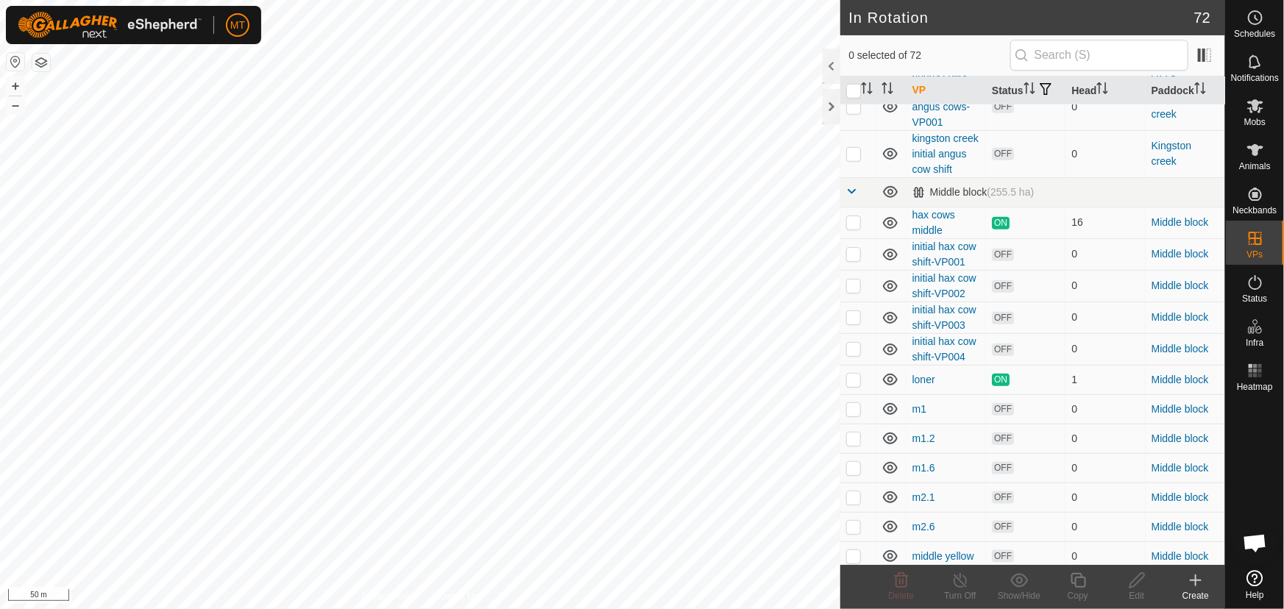
scroll to position [669, 0]
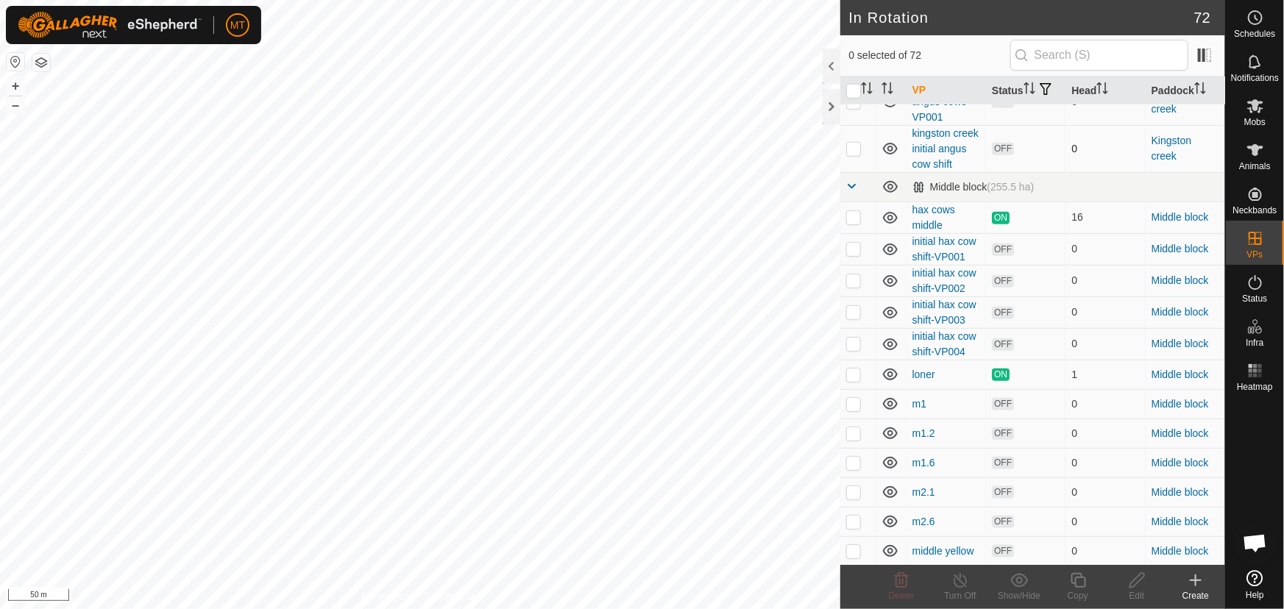
click at [851, 155] on p-checkbox at bounding box center [853, 149] width 15 height 12
checkbox input "true"
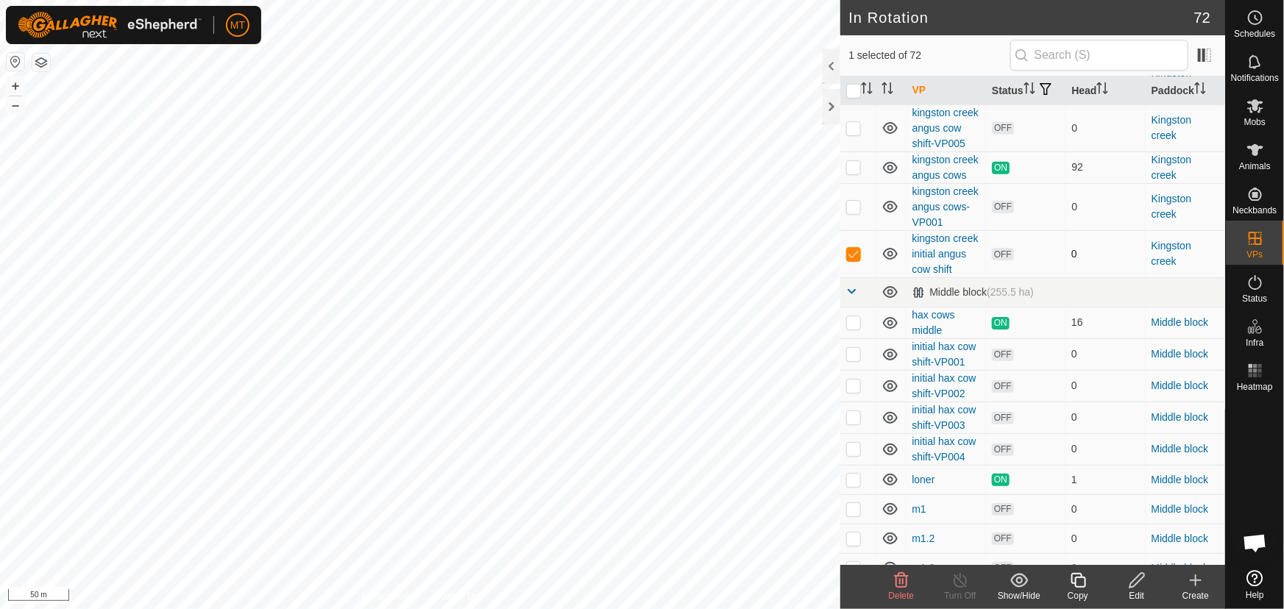
scroll to position [535, 0]
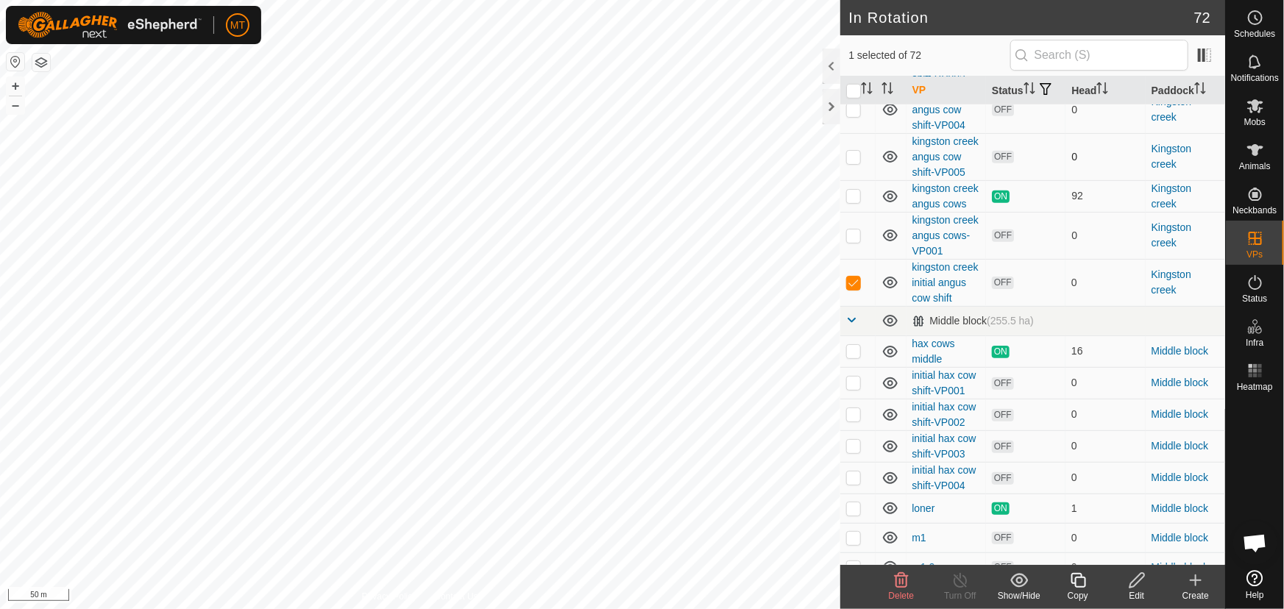
click at [859, 163] on p-checkbox at bounding box center [853, 157] width 15 height 12
checkbox input "true"
click at [854, 116] on p-checkbox at bounding box center [853, 110] width 15 height 12
checkbox input "true"
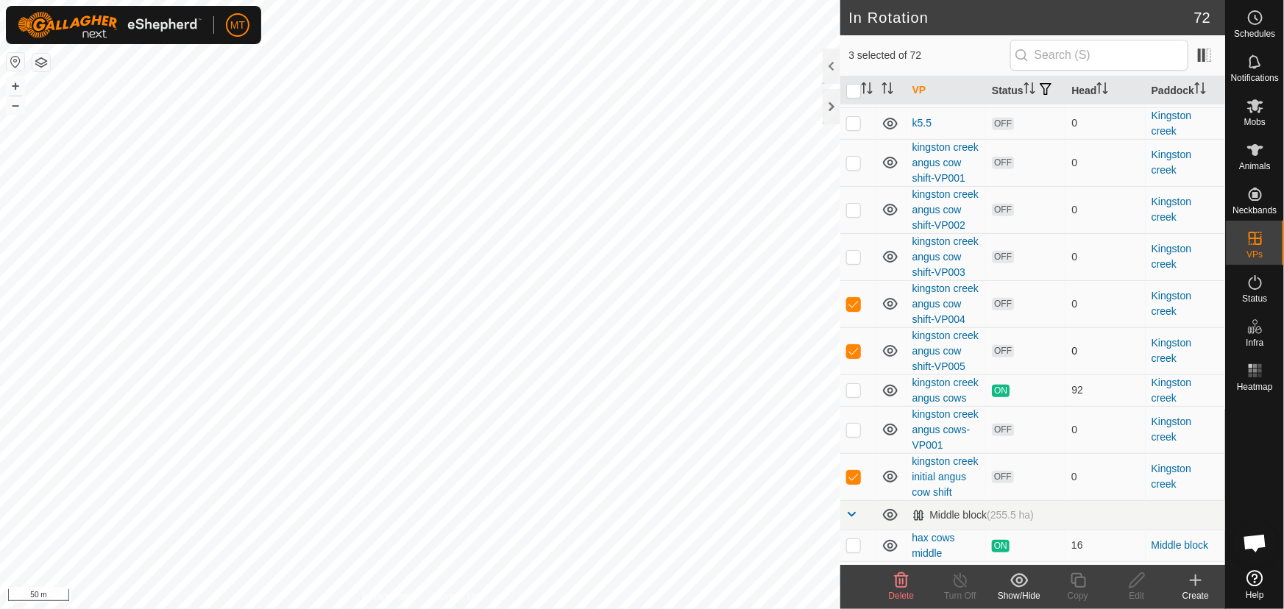
scroll to position [334, 0]
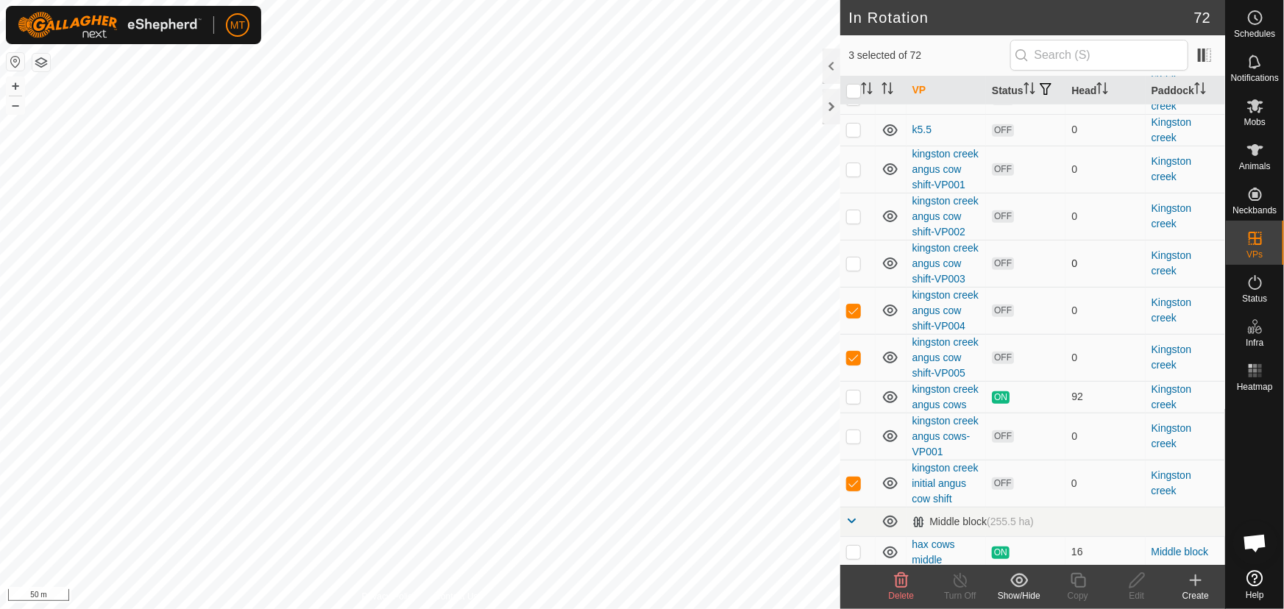
drag, startPoint x: 854, startPoint y: 312, endPoint x: 853, endPoint y: 303, distance: 8.9
click at [853, 287] on td at bounding box center [857, 263] width 35 height 47
checkbox input "true"
click at [848, 222] on p-checkbox at bounding box center [853, 216] width 15 height 12
checkbox input "true"
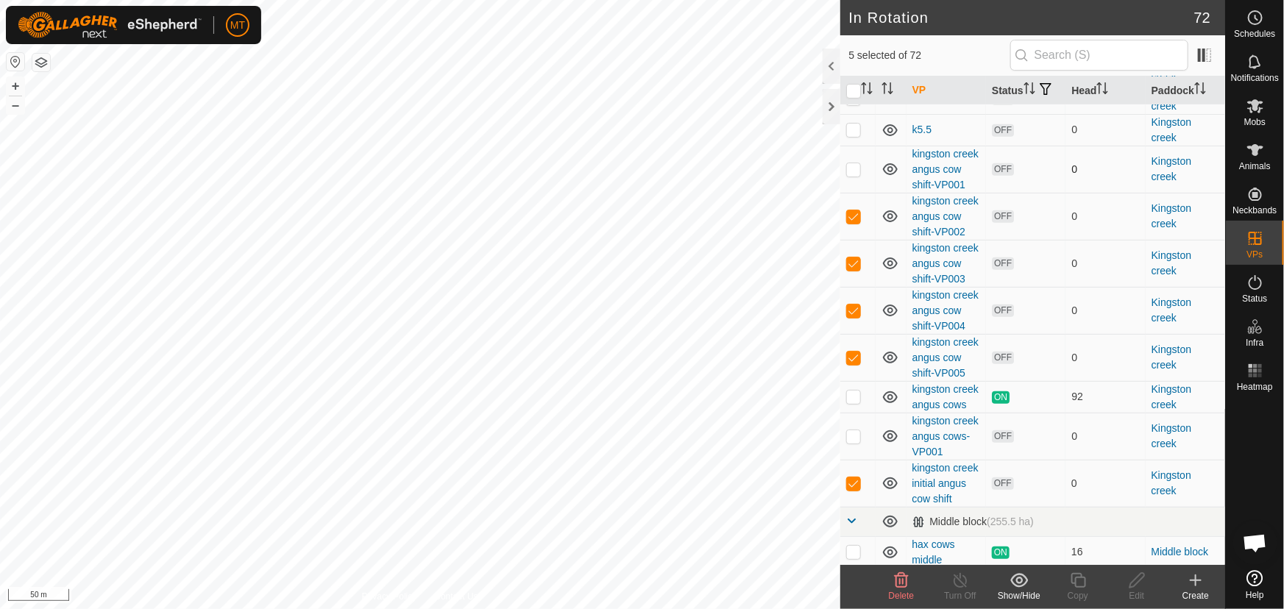
click at [848, 175] on p-checkbox at bounding box center [853, 169] width 15 height 12
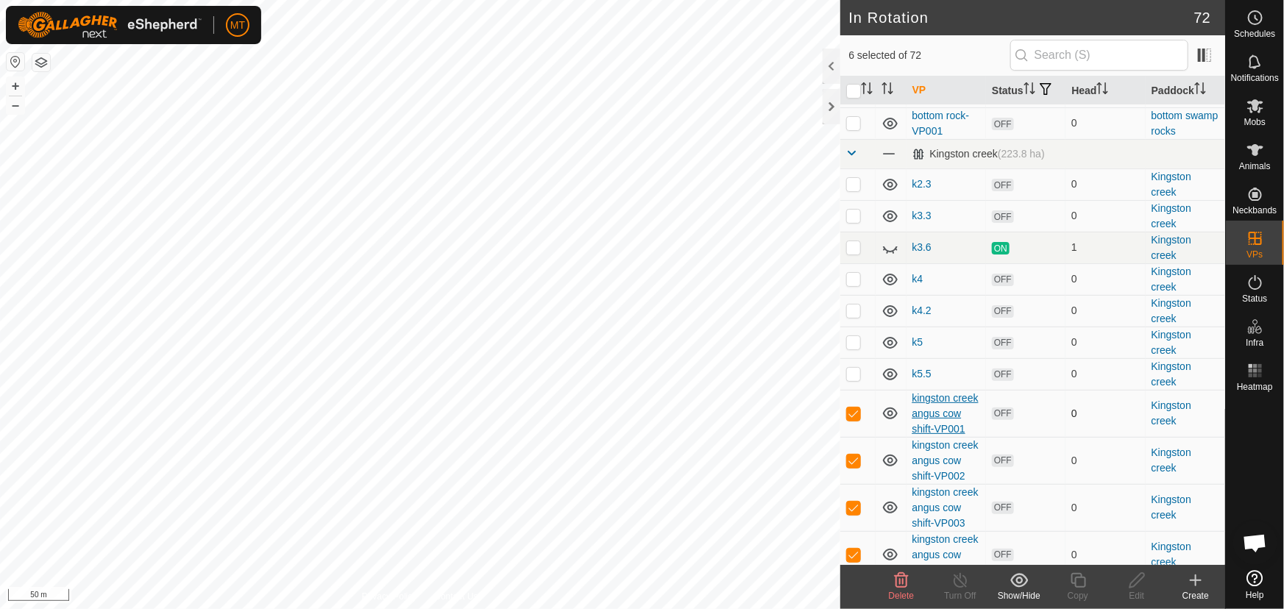
scroll to position [66, 0]
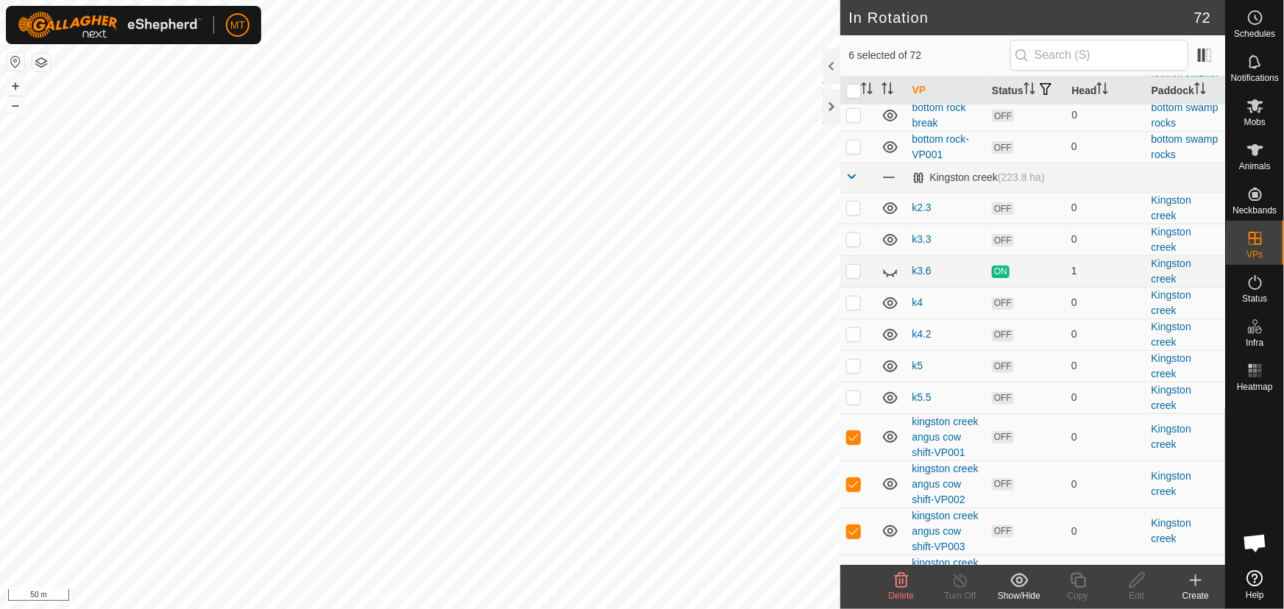
click at [899, 581] on icon at bounding box center [902, 580] width 14 height 15
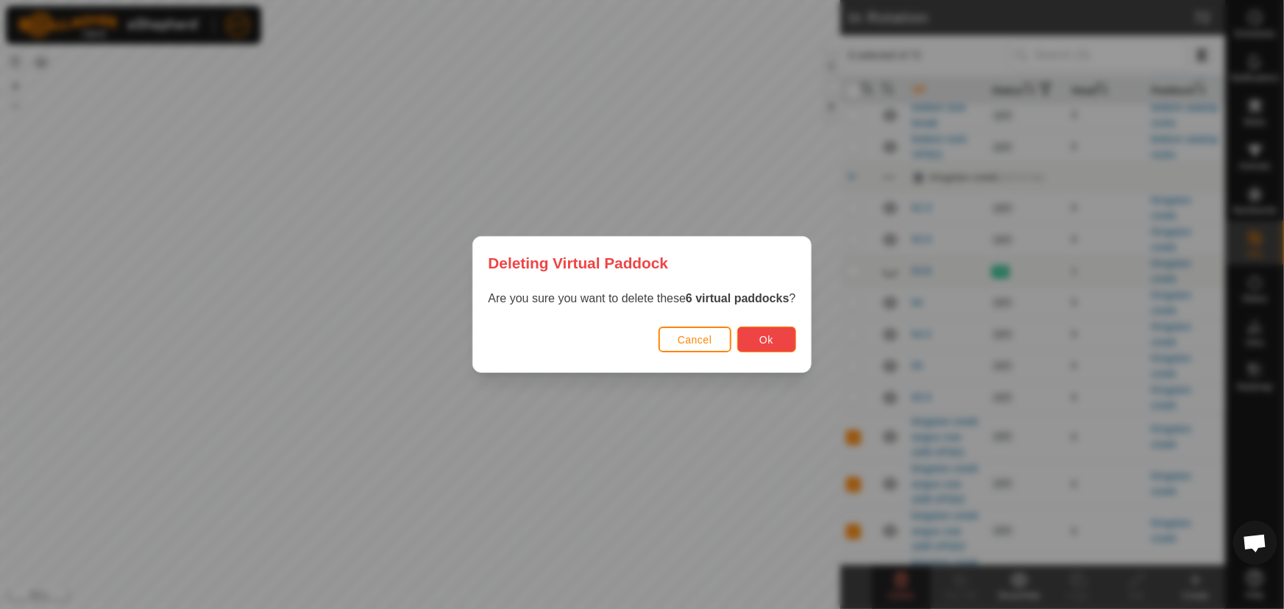
click at [762, 339] on span "Ok" at bounding box center [766, 340] width 14 height 12
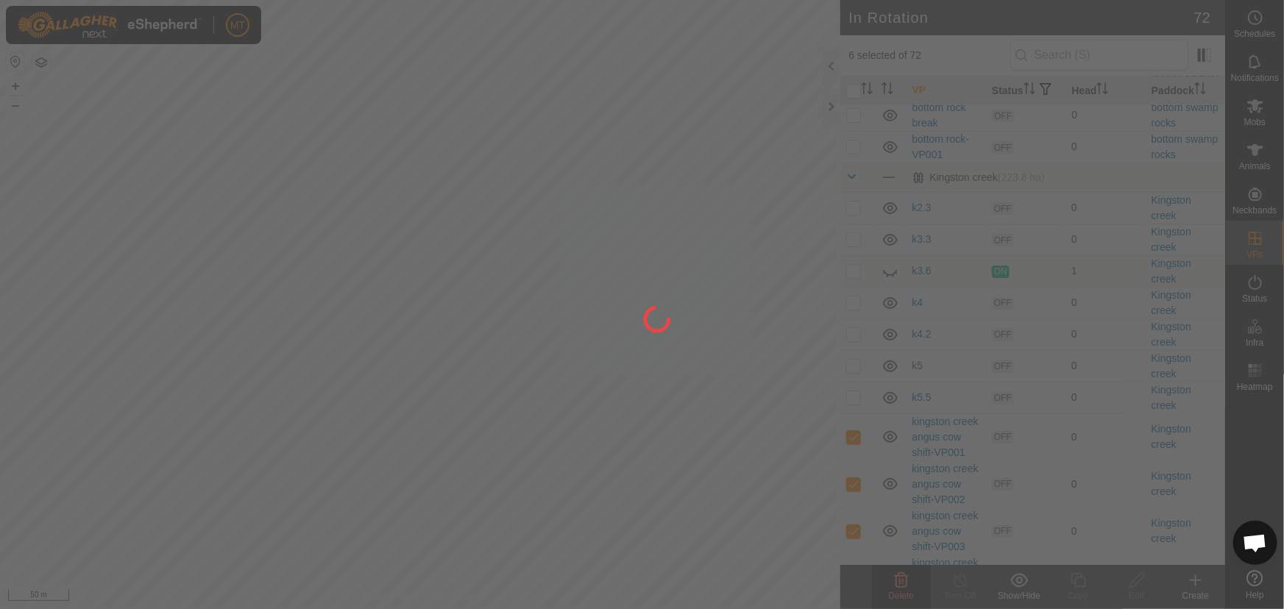
checkbox input "false"
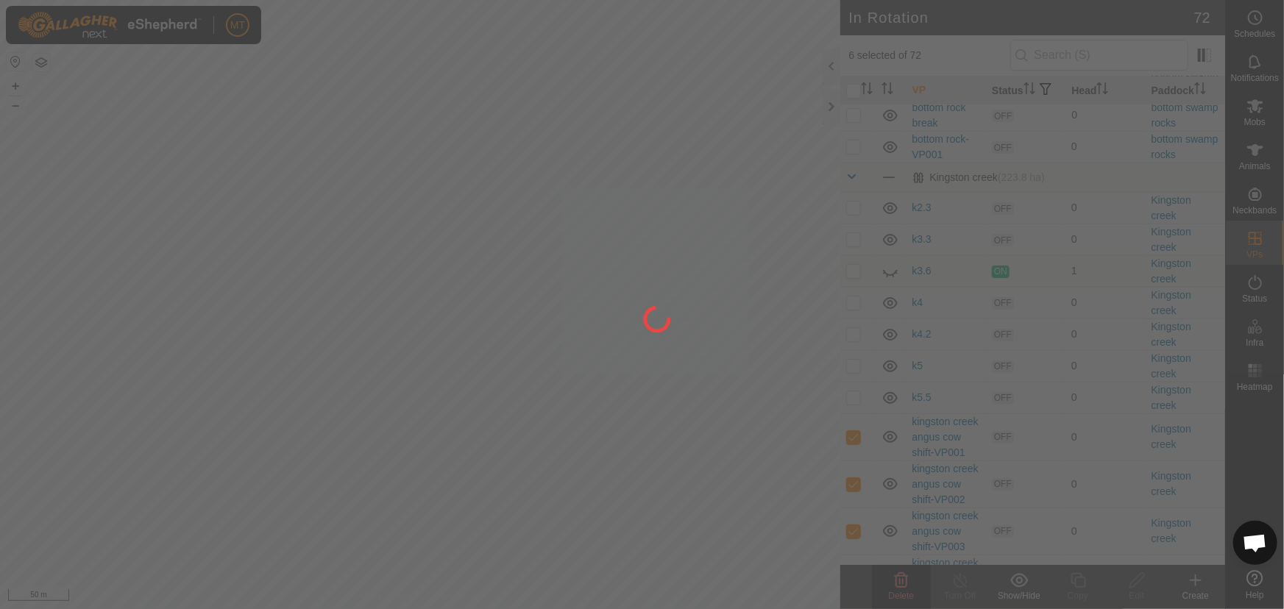
checkbox input "false"
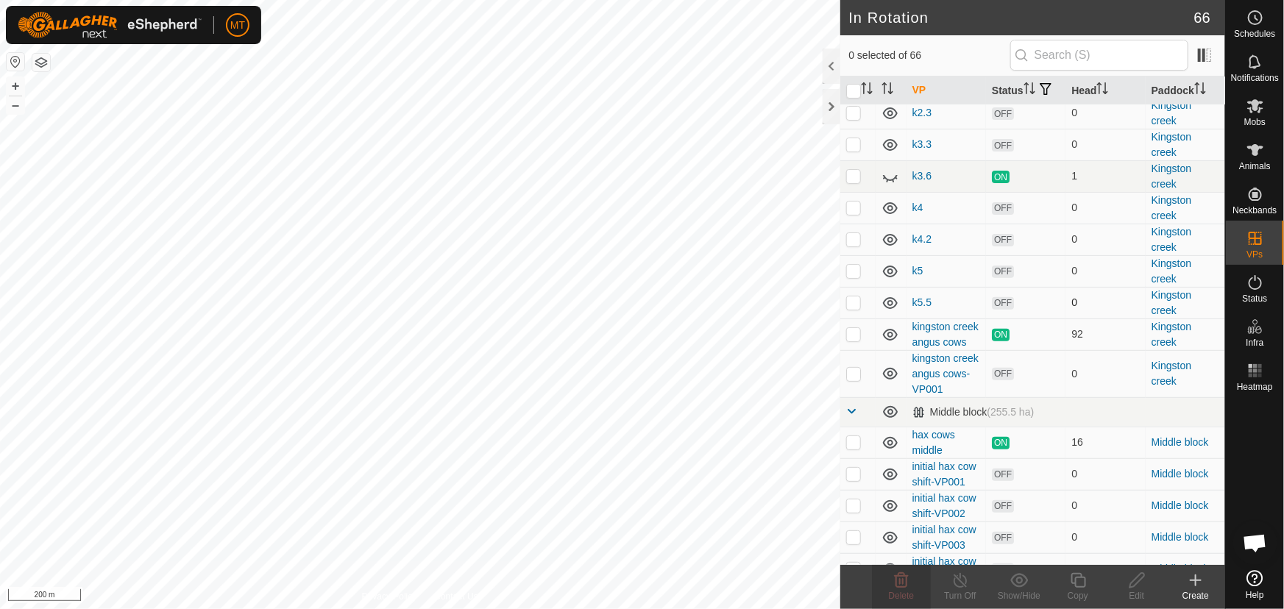
scroll to position [267, 0]
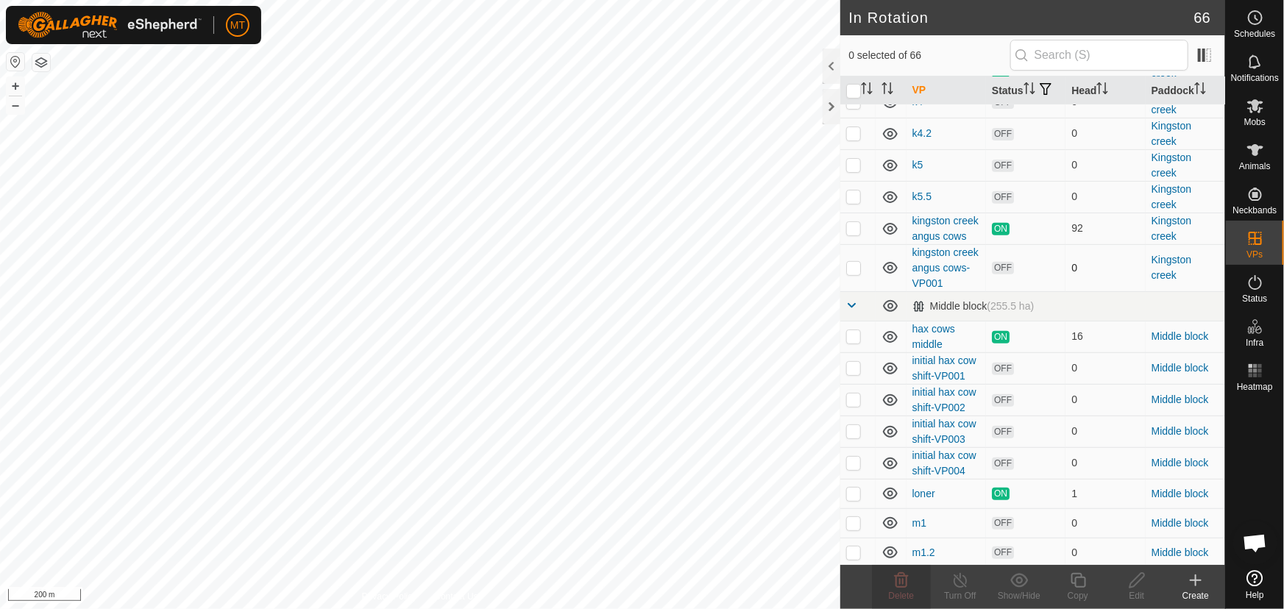
click at [857, 274] on p-checkbox at bounding box center [853, 268] width 15 height 12
click at [852, 274] on p-checkbox at bounding box center [853, 268] width 15 height 12
checkbox input "false"
click at [932, 289] on link "kingston creek angus cows-VP001" at bounding box center [945, 268] width 66 height 43
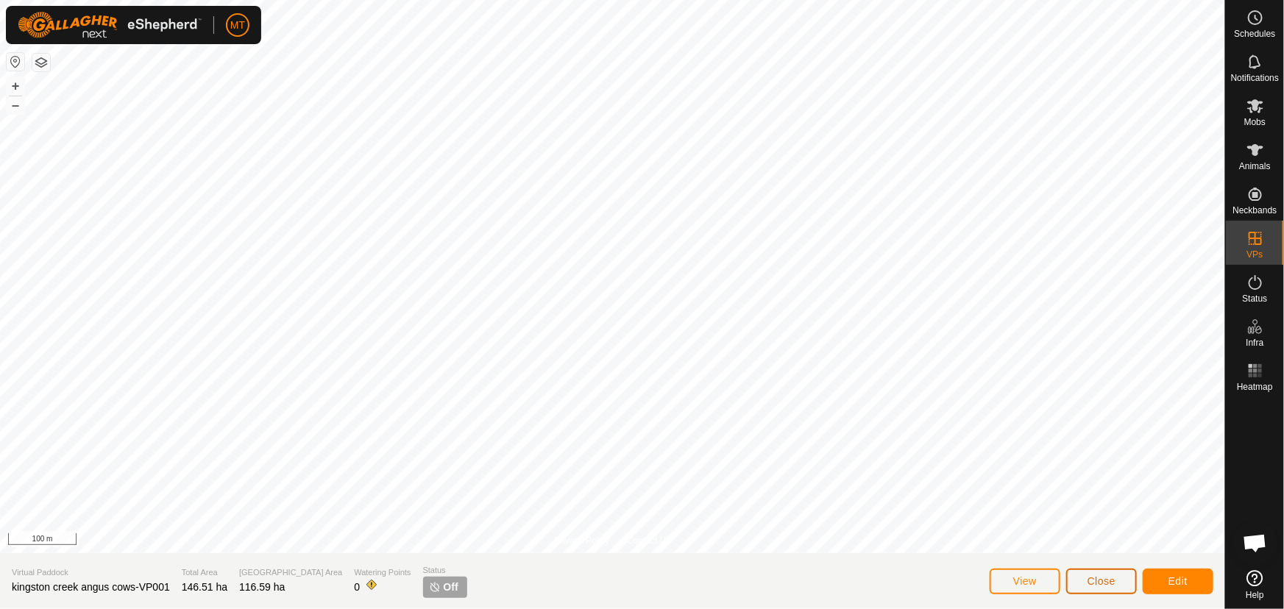
click at [1097, 576] on span "Close" at bounding box center [1102, 581] width 28 height 12
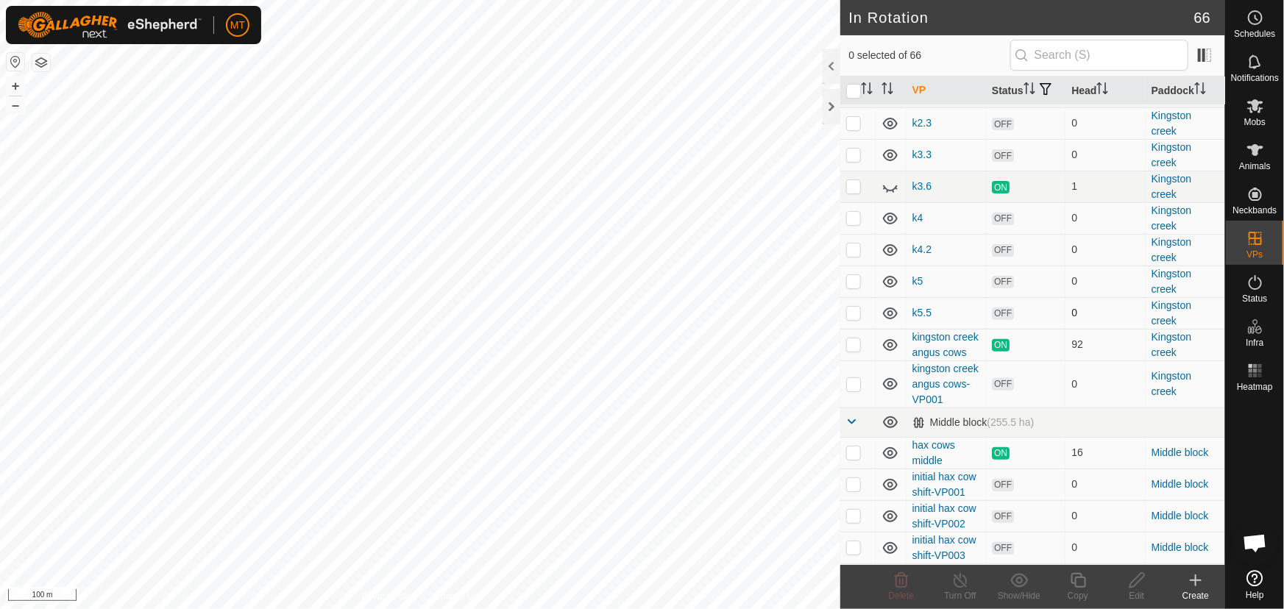
scroll to position [200, 0]
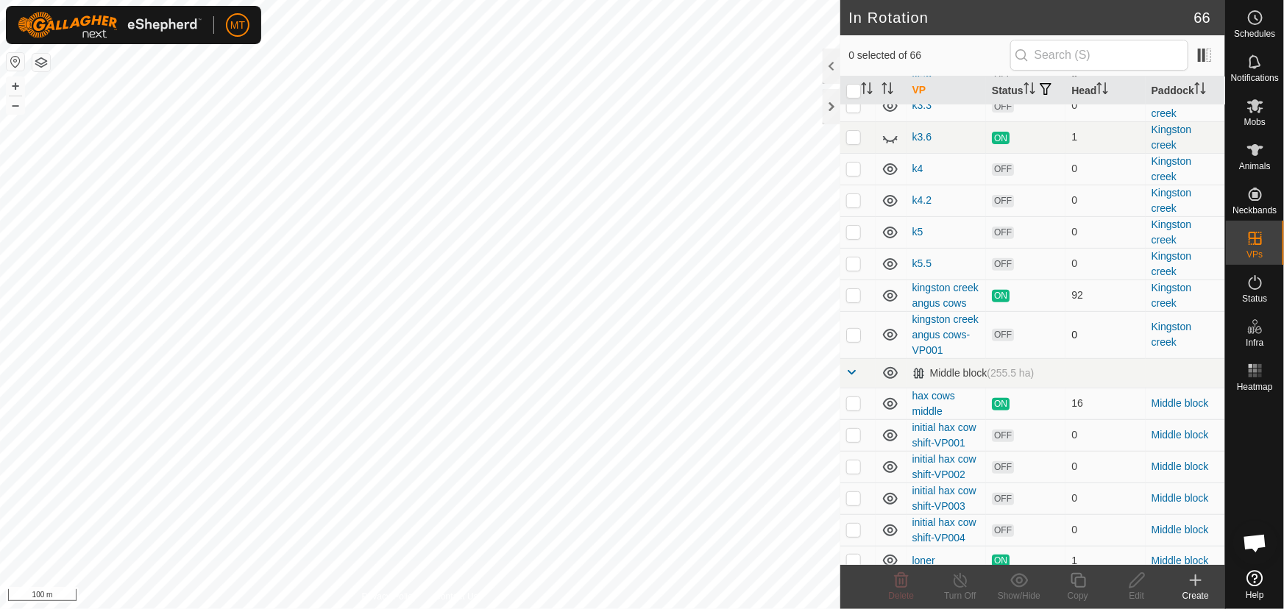
click at [854, 341] on p-checkbox at bounding box center [853, 335] width 15 height 12
checkbox input "true"
click at [1082, 585] on icon at bounding box center [1078, 581] width 18 height 18
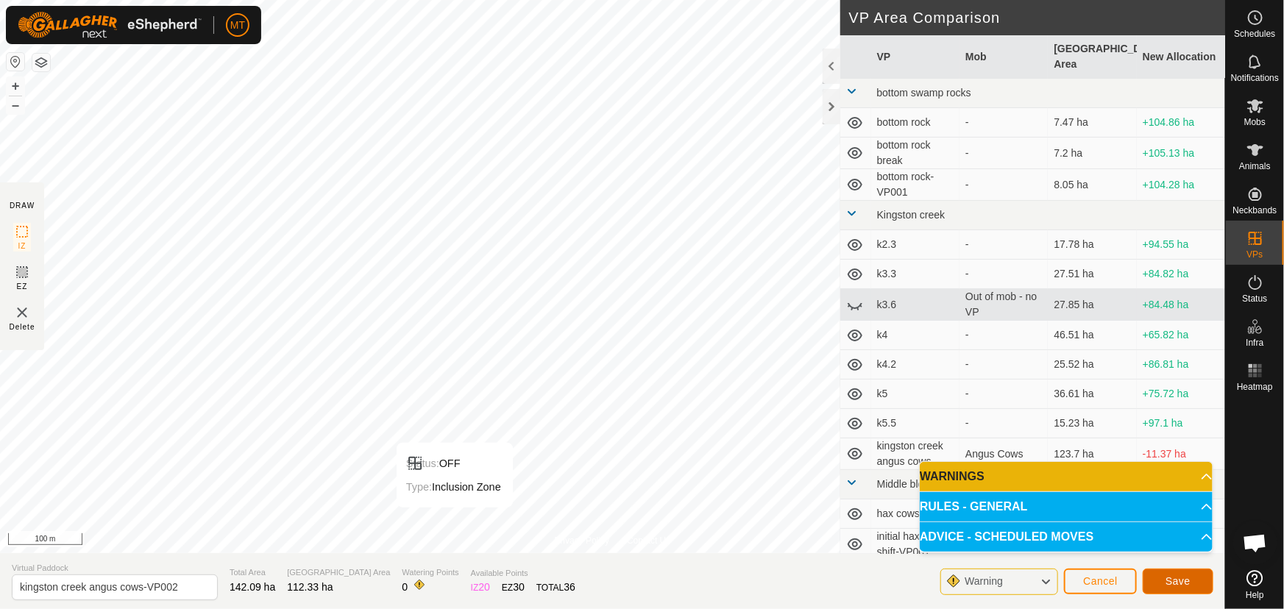
click at [1191, 586] on button "Save" at bounding box center [1178, 582] width 71 height 26
